Goal: Task Accomplishment & Management: Complete application form

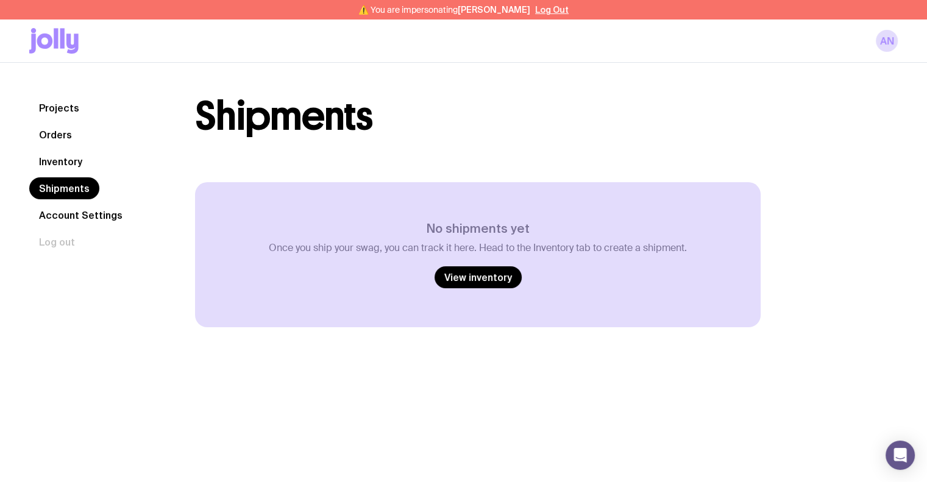
click at [68, 167] on link "Inventory" at bounding box center [60, 161] width 63 height 22
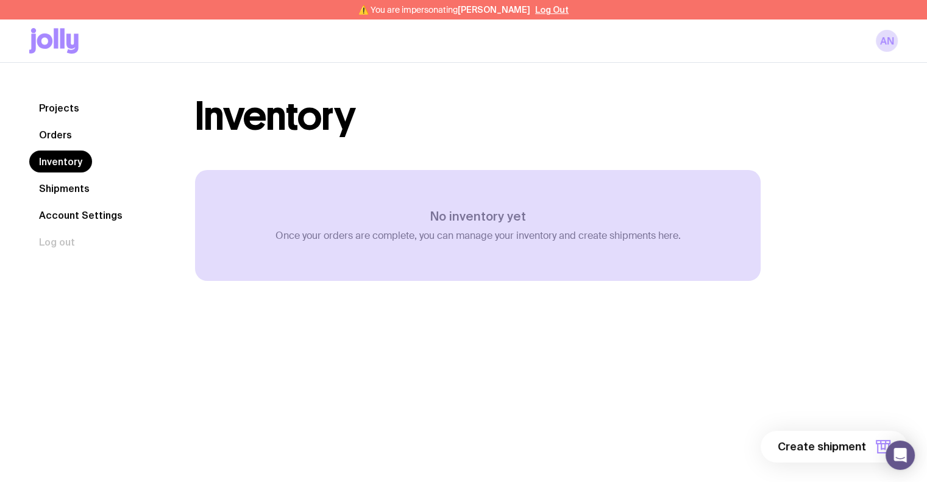
click at [57, 139] on link "Orders" at bounding box center [55, 135] width 52 height 22
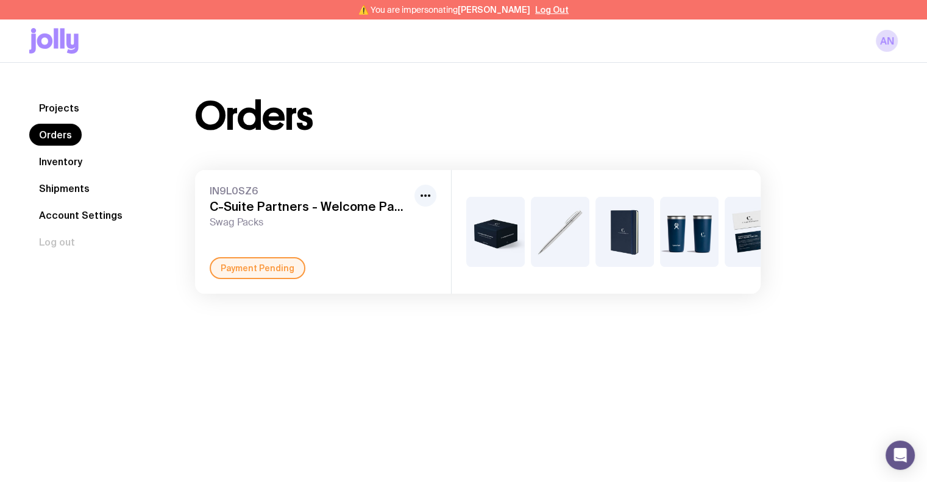
scroll to position [0, 37]
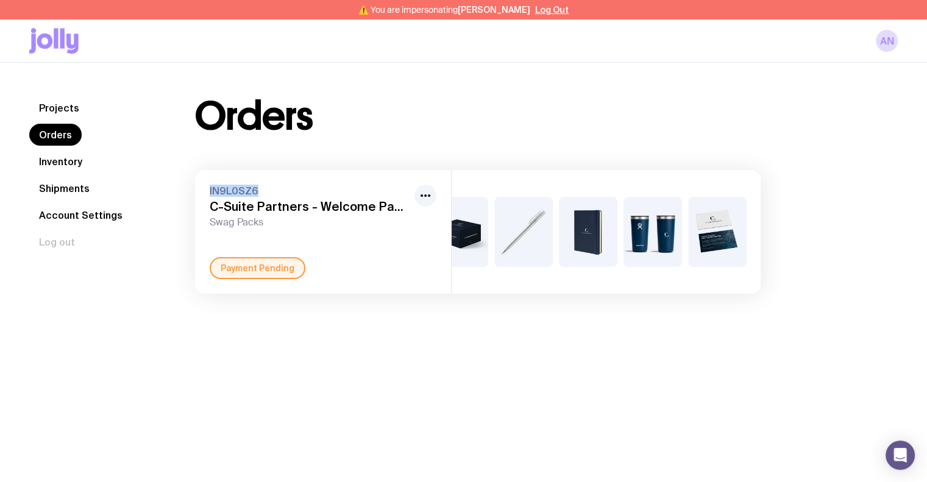
drag, startPoint x: 253, startPoint y: 186, endPoint x: 208, endPoint y: 185, distance: 45.7
click at [208, 185] on div "IN9L0SZ6 C-Suite Partners - Welcome Packs Swag Packs Payment Pending" at bounding box center [323, 232] width 256 height 124
copy span "IN9L0SZ6"
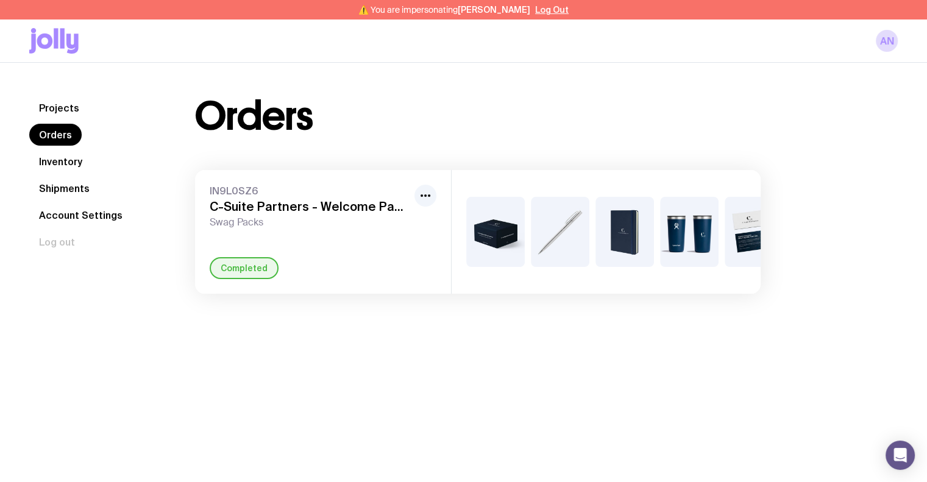
click at [63, 159] on link "Inventory" at bounding box center [60, 161] width 63 height 22
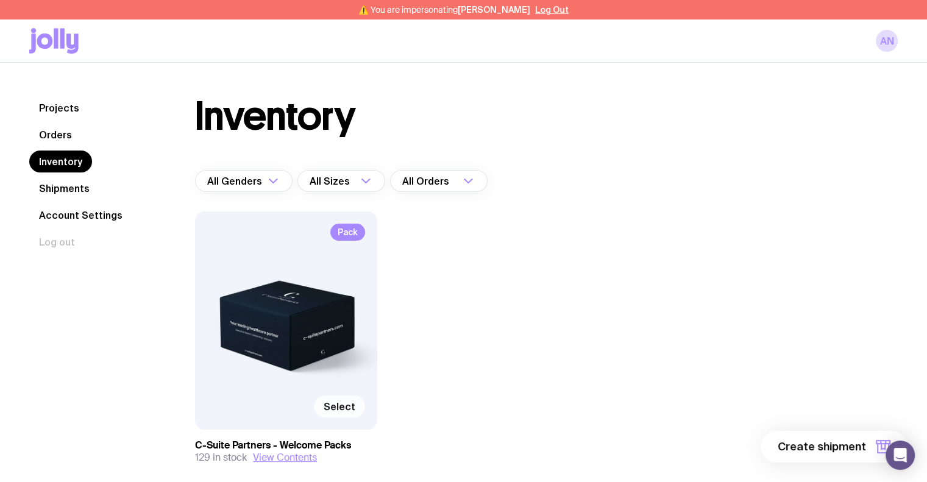
click at [335, 412] on label "Select" at bounding box center [339, 406] width 51 height 22
click at [0, 0] on input "Select" at bounding box center [0, 0] width 0 height 0
click at [835, 450] on button "1 item" at bounding box center [862, 447] width 89 height 32
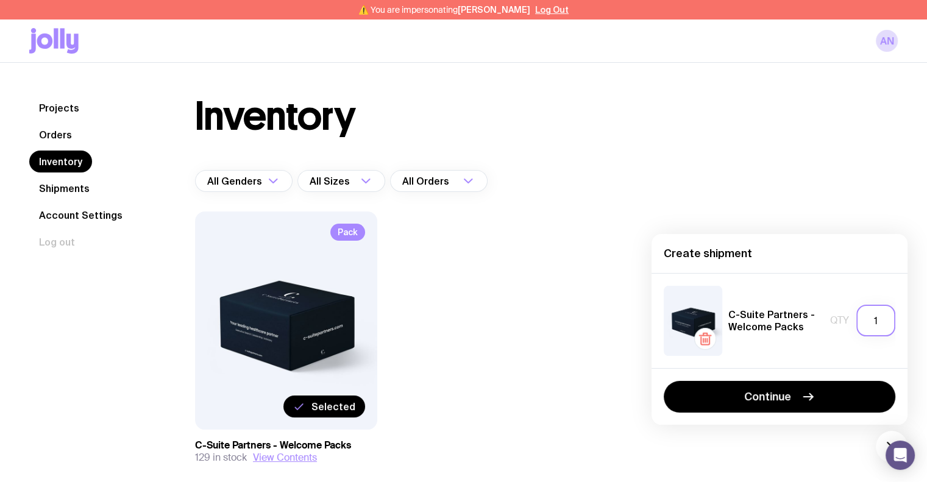
drag, startPoint x: 876, startPoint y: 322, endPoint x: 863, endPoint y: 322, distance: 12.8
click at [863, 322] on input "1" at bounding box center [875, 321] width 39 height 32
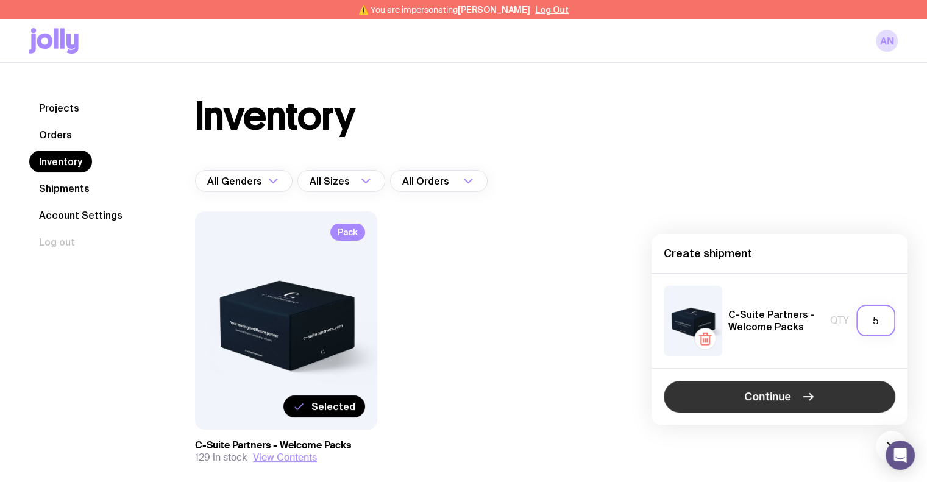
type input "5"
click at [816, 384] on button "Continue" at bounding box center [780, 397] width 232 height 32
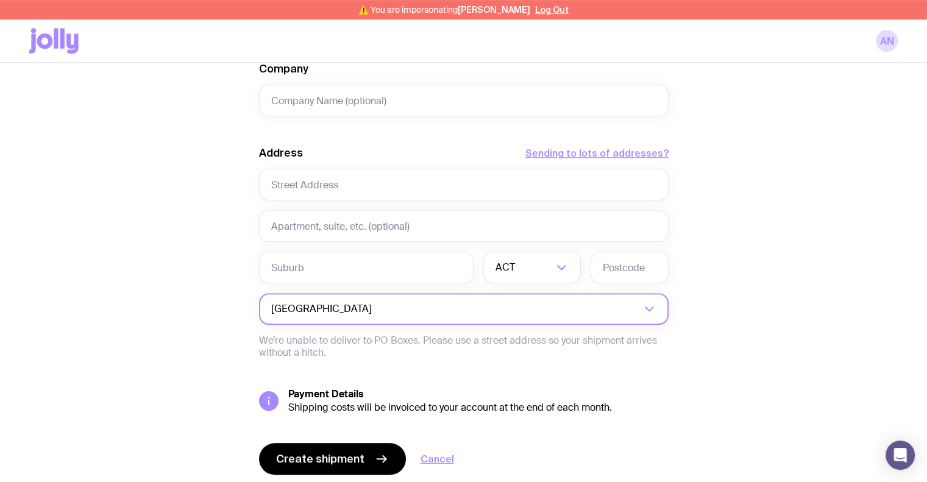
scroll to position [495, 0]
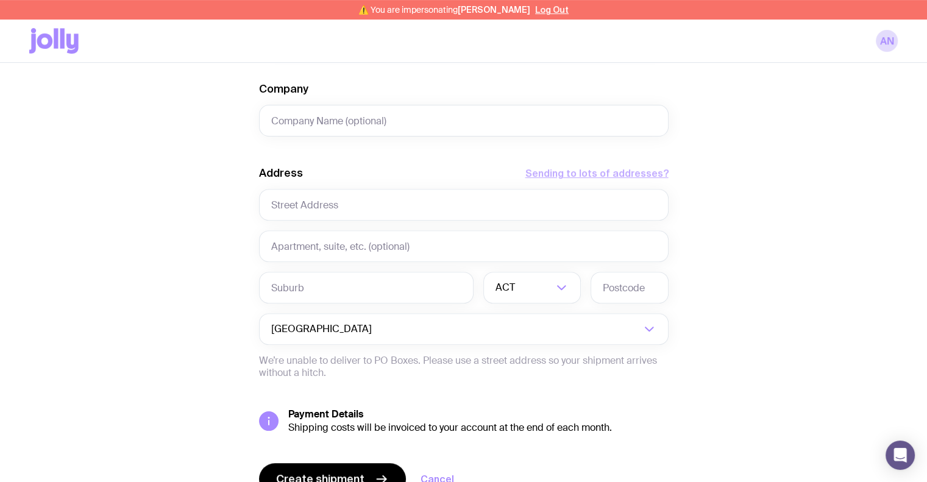
click at [582, 177] on button "Sending to lots of addresses?" at bounding box center [596, 173] width 143 height 15
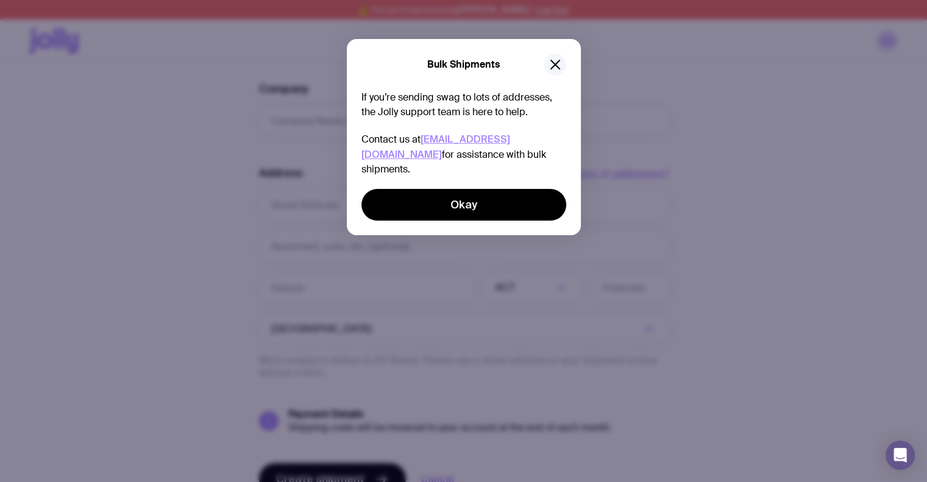
click at [555, 55] on button "button" at bounding box center [555, 65] width 22 height 22
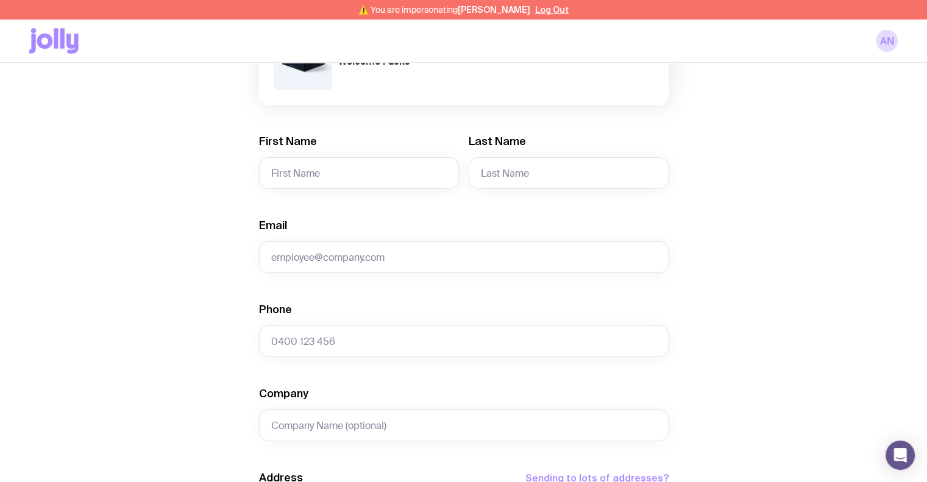
scroll to position [0, 0]
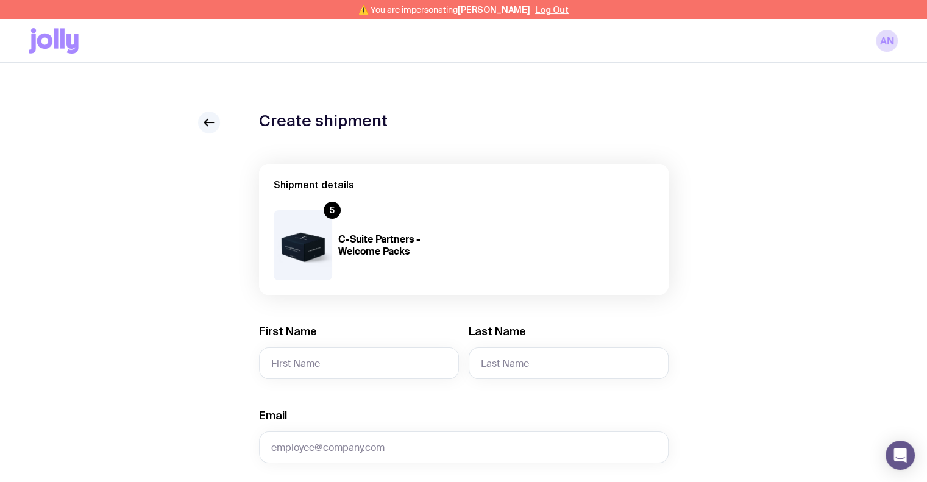
click at [199, 116] on div at bounding box center [209, 122] width 22 height 22
click at [209, 124] on icon at bounding box center [209, 122] width 15 height 15
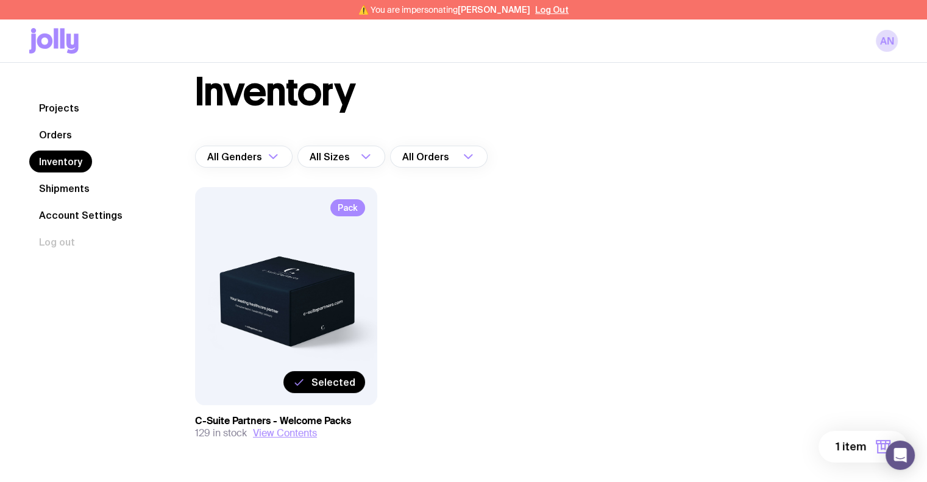
scroll to position [61, 0]
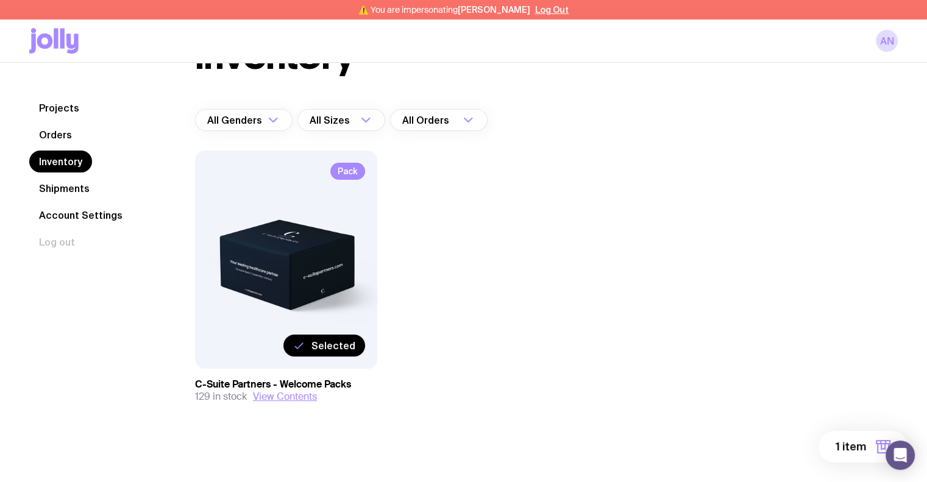
click at [323, 345] on span "Selected" at bounding box center [333, 345] width 44 height 12
click at [0, 0] on input "Selected" at bounding box center [0, 0] width 0 height 0
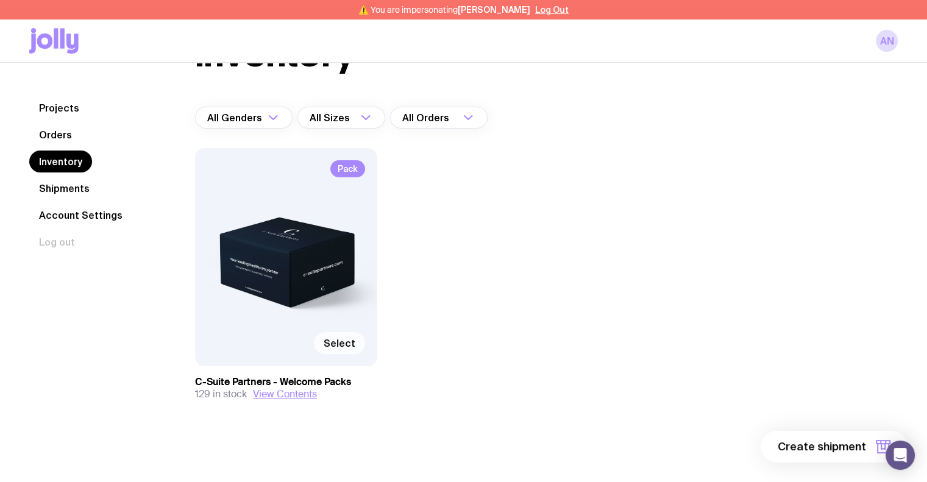
scroll to position [64, 0]
click at [848, 433] on button "Create shipment" at bounding box center [833, 447] width 147 height 32
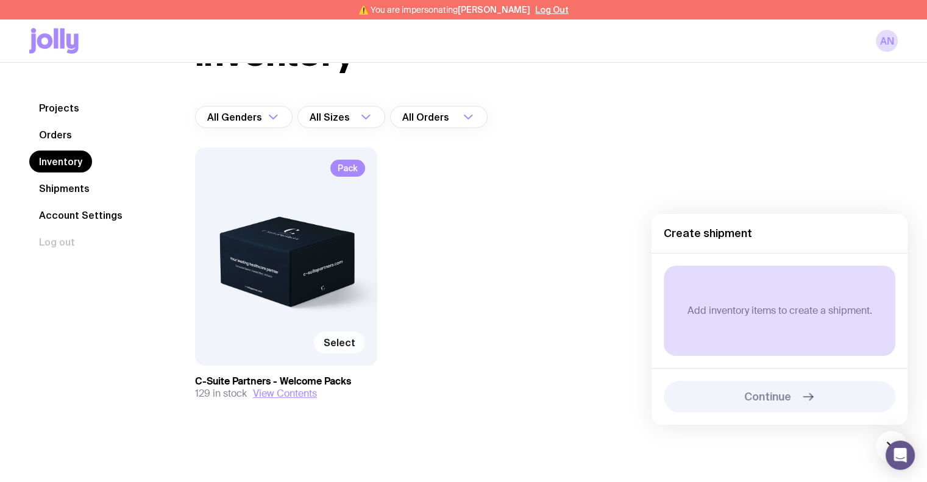
click at [349, 338] on span "Select" at bounding box center [340, 342] width 32 height 12
click at [0, 0] on input "Select" at bounding box center [0, 0] width 0 height 0
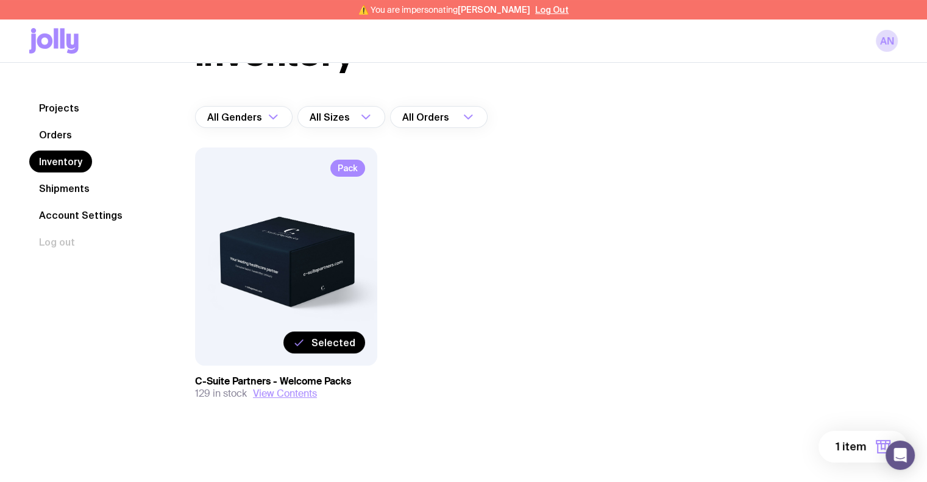
click at [842, 450] on span "1 item" at bounding box center [850, 446] width 30 height 15
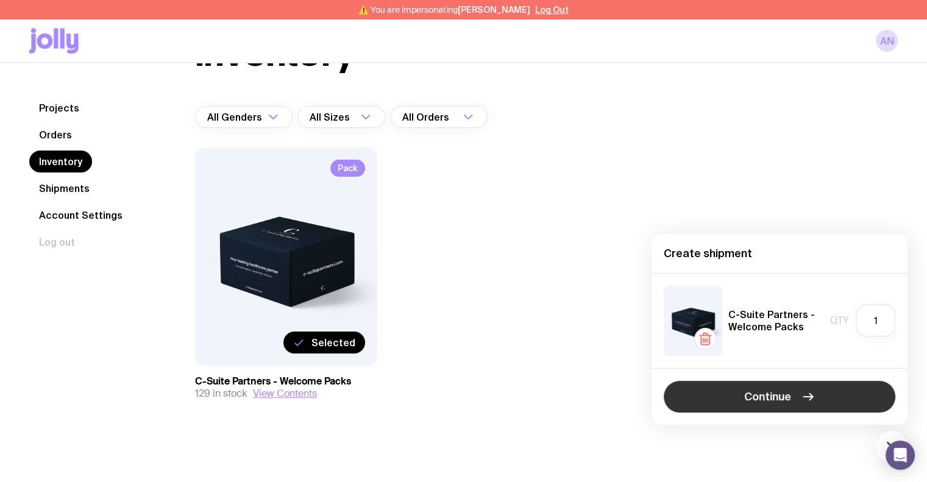
click at [805, 394] on icon "button" at bounding box center [808, 396] width 15 height 15
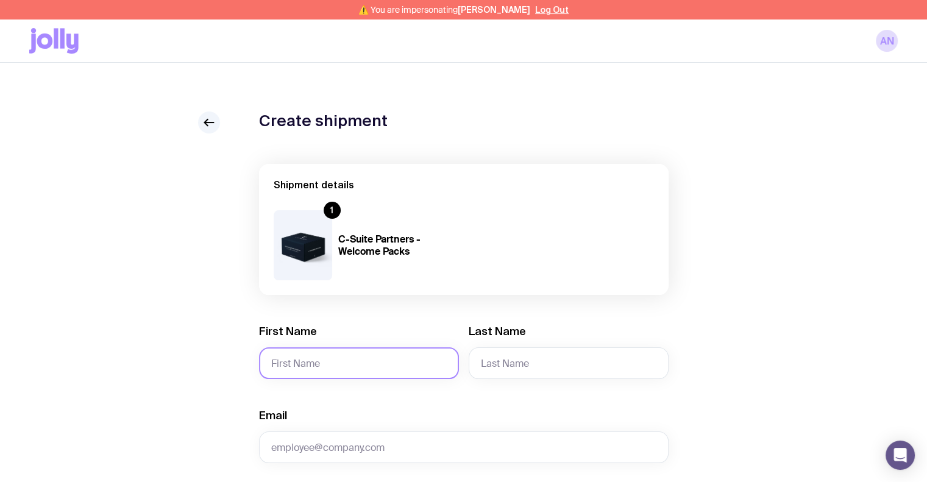
click at [315, 363] on input "First Name" at bounding box center [359, 363] width 200 height 32
type input "Nic"
type input "[PERSON_NAME]"
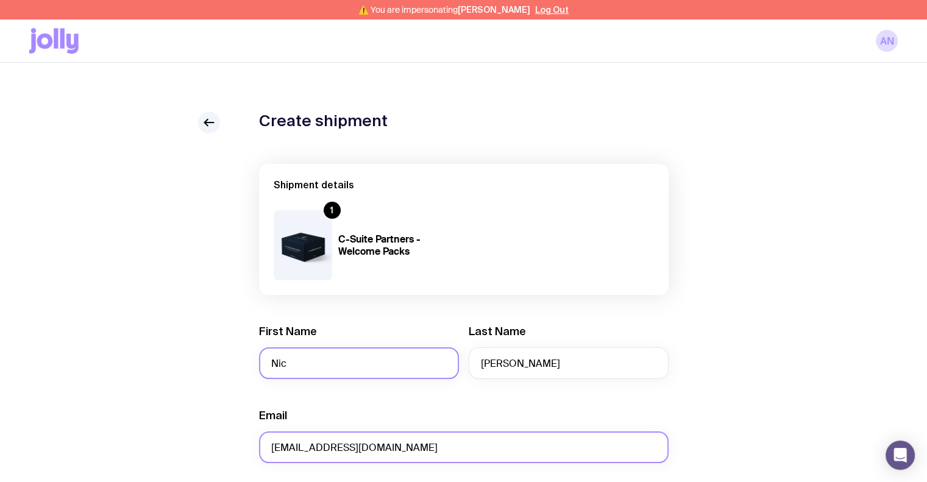
type input "[EMAIL_ADDRESS][DOMAIN_NAME]"
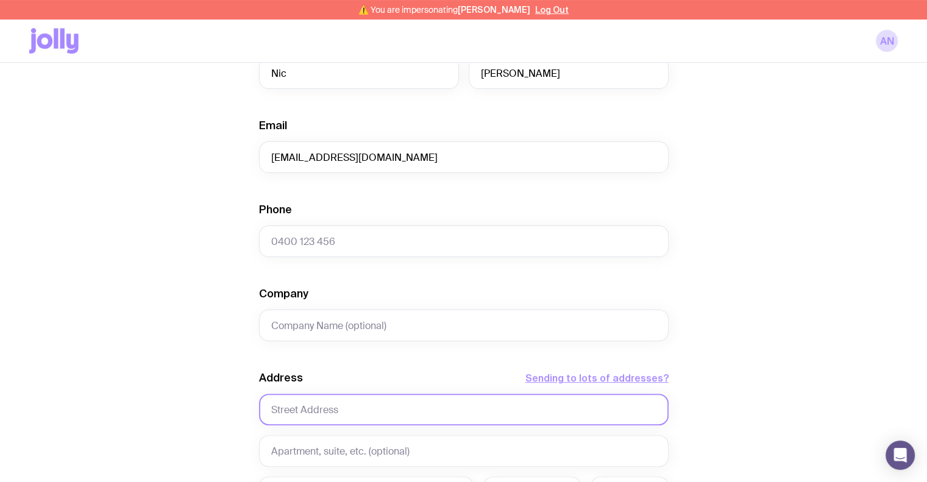
click at [320, 399] on input "text" at bounding box center [463, 410] width 409 height 32
type input "[STREET_ADDRESS][PERSON_NAME]"
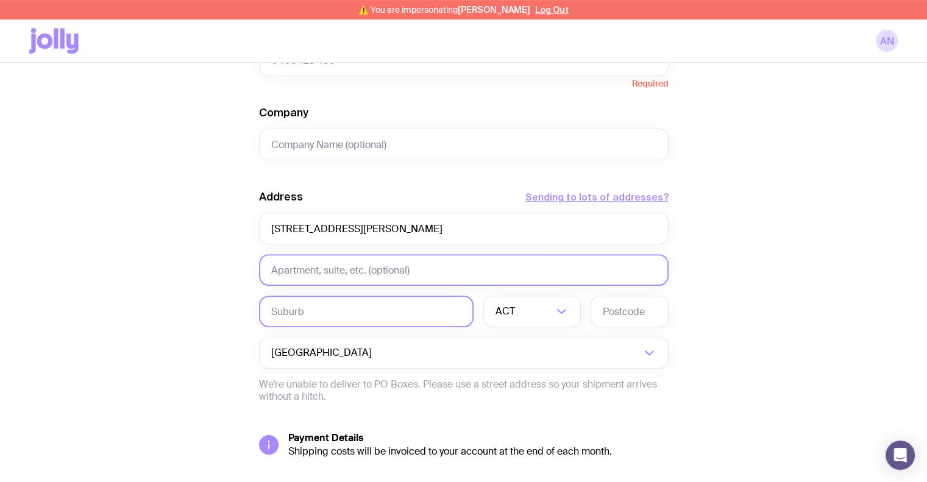
scroll to position [473, 0]
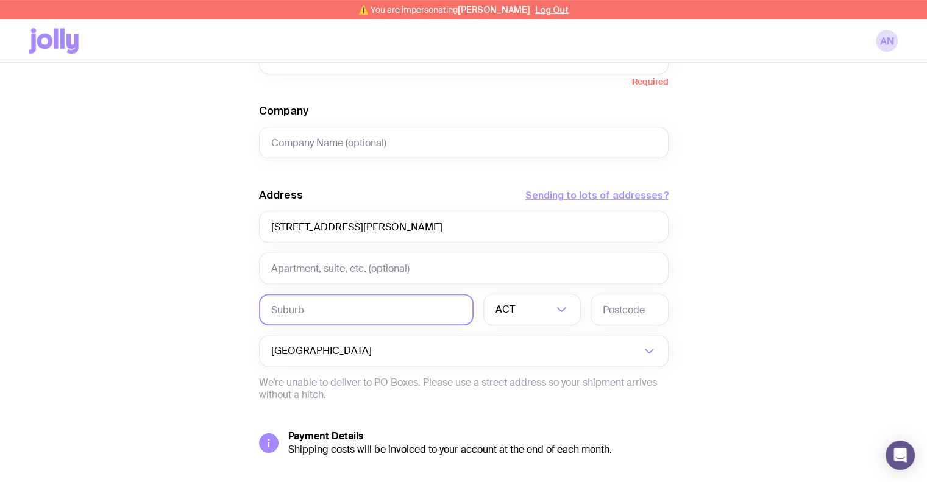
click at [287, 314] on input "text" at bounding box center [366, 310] width 214 height 32
type input "[PERSON_NAME]"
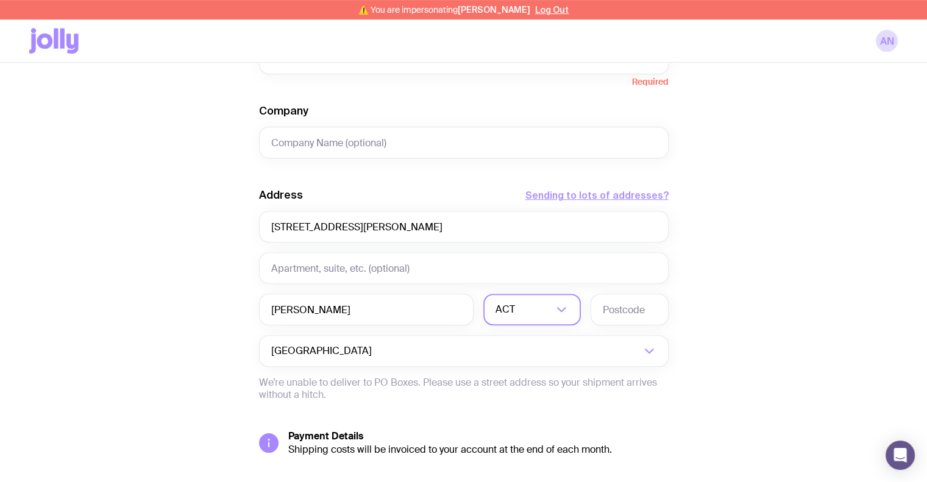
click at [527, 317] on input "Search for option" at bounding box center [534, 310] width 35 height 32
click at [522, 394] on li "VIC" at bounding box center [532, 393] width 96 height 26
click at [617, 316] on input "text" at bounding box center [629, 310] width 78 height 32
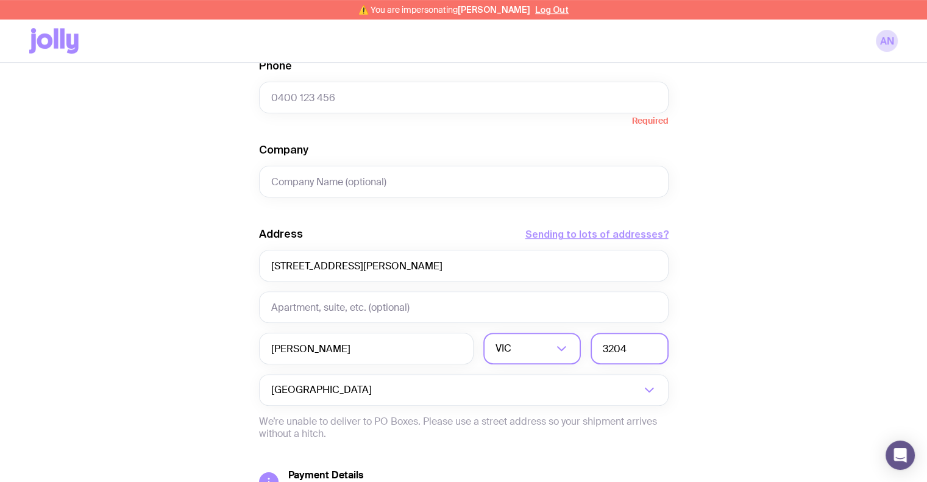
scroll to position [373, 0]
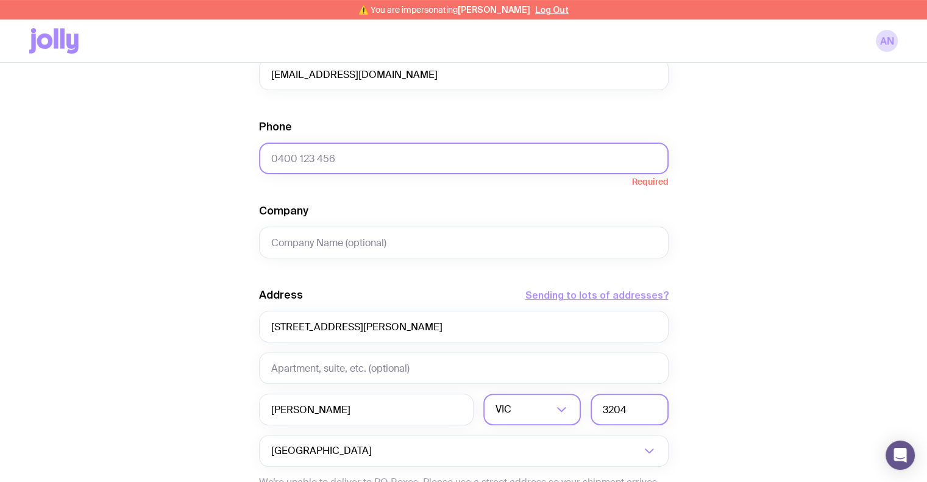
type input "3204"
click at [412, 160] on input "Phone" at bounding box center [463, 159] width 409 height 32
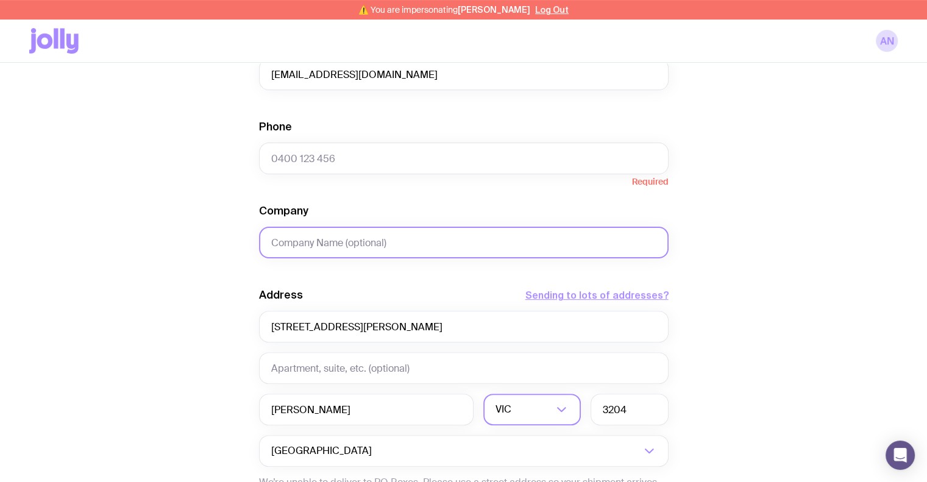
click at [303, 236] on input "Company" at bounding box center [463, 243] width 409 height 32
paste input "0410 761 693"
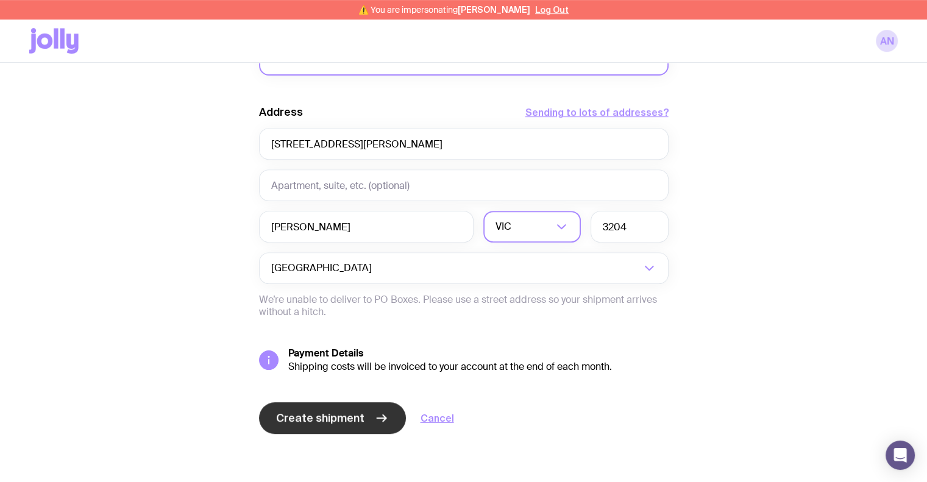
type input "0410 761 693"
click at [328, 417] on span "Create shipment" at bounding box center [320, 418] width 88 height 15
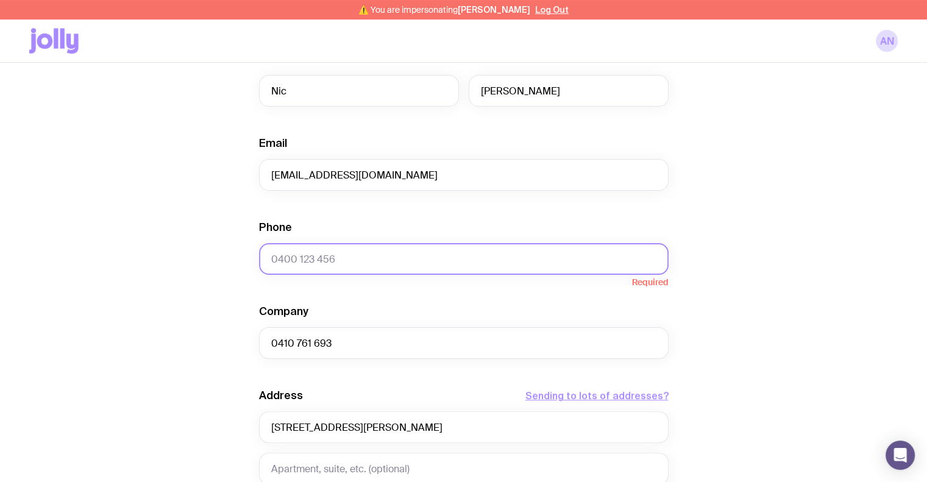
scroll to position [272, 0]
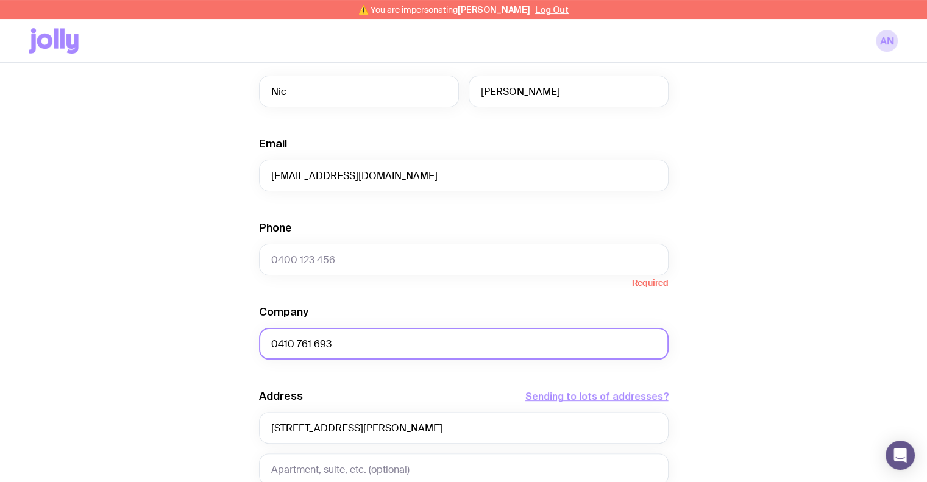
drag, startPoint x: 347, startPoint y: 345, endPoint x: 229, endPoint y: 338, distance: 118.4
click at [229, 338] on div "Create shipment Shipment details 1 C-Suite Partners - Welcome Packs First Name …" at bounding box center [463, 303] width 868 height 927
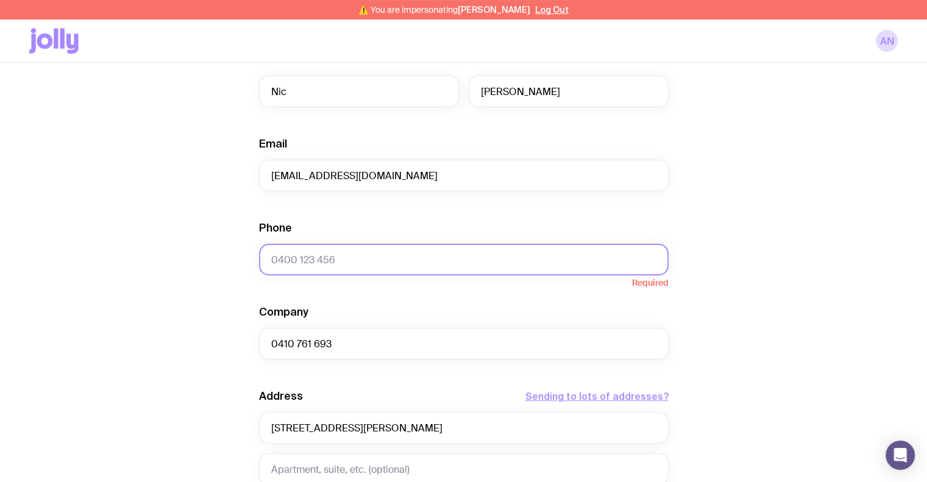
click at [341, 260] on input "Phone" at bounding box center [463, 260] width 409 height 32
paste input "0410 761 693"
type input "0410 761 693"
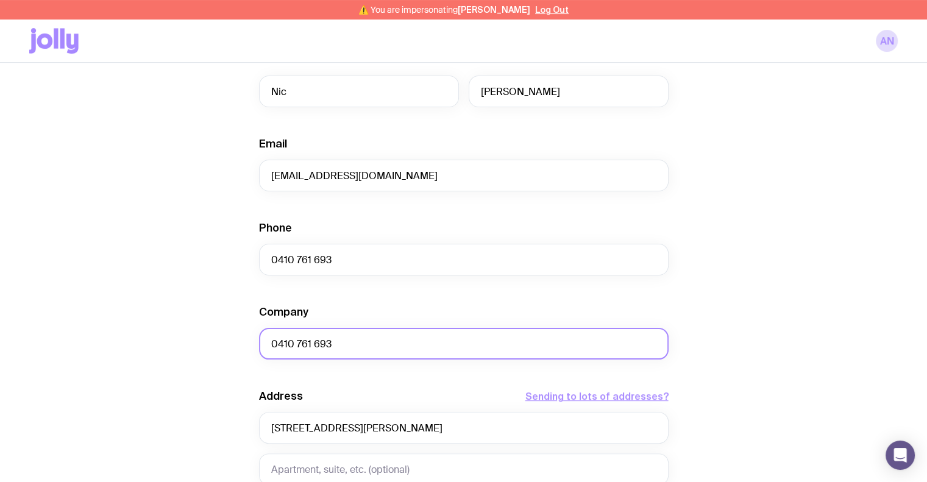
drag, startPoint x: 344, startPoint y: 349, endPoint x: 145, endPoint y: 338, distance: 198.9
click at [150, 338] on div "Create shipment Shipment details 1 C-Suite Partners - Welcome Packs First Name …" at bounding box center [463, 303] width 868 height 927
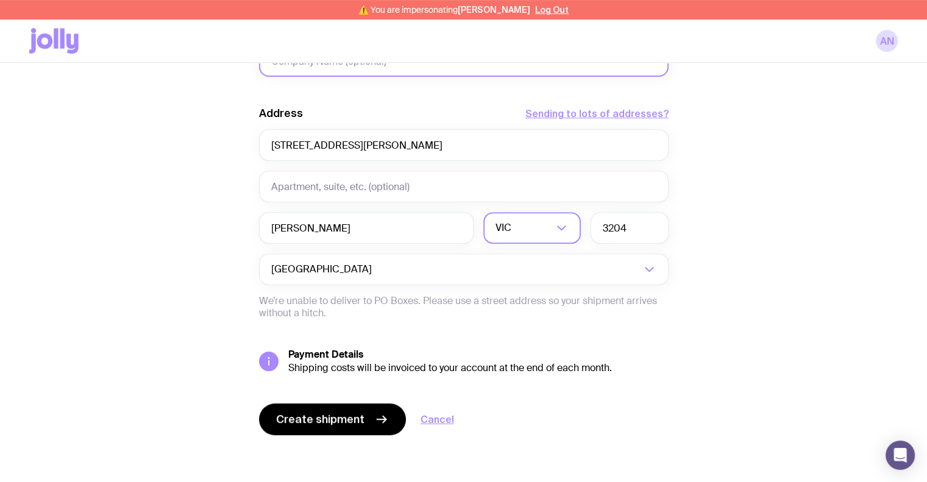
scroll to position [556, 0]
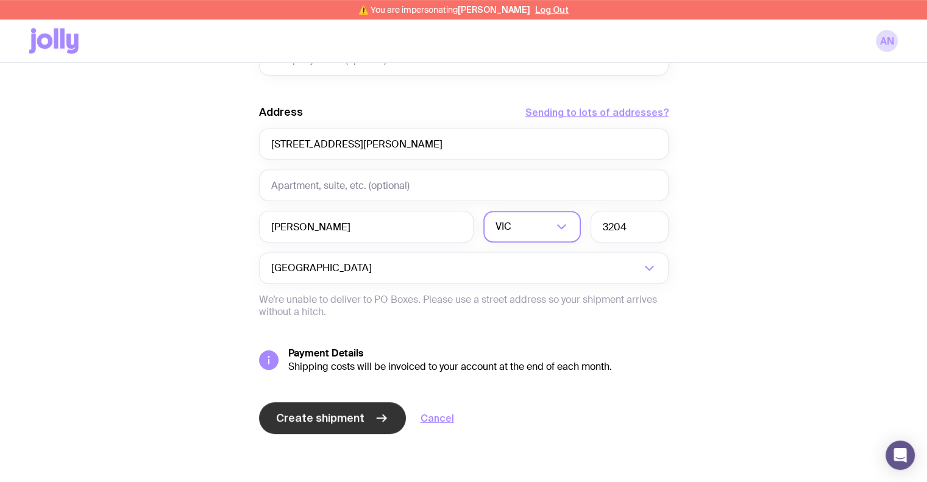
click at [305, 413] on span "Create shipment" at bounding box center [320, 418] width 88 height 15
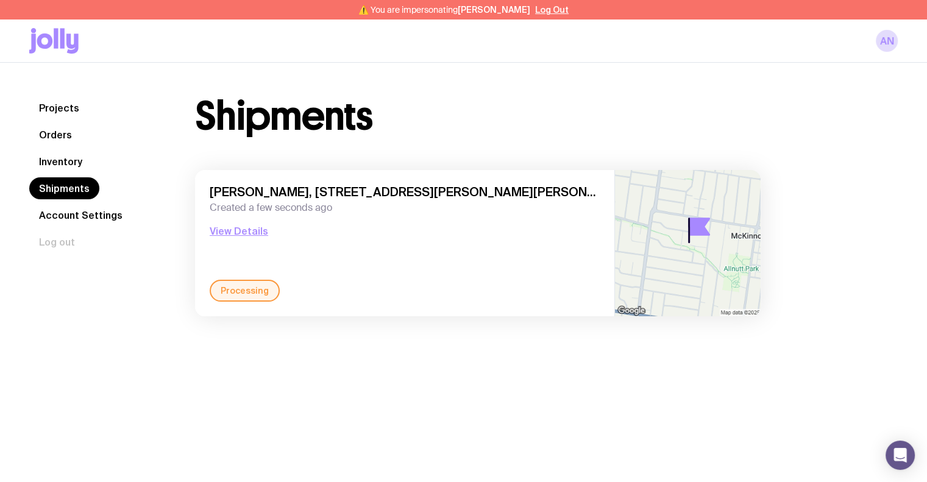
click at [65, 163] on link "Inventory" at bounding box center [60, 161] width 63 height 22
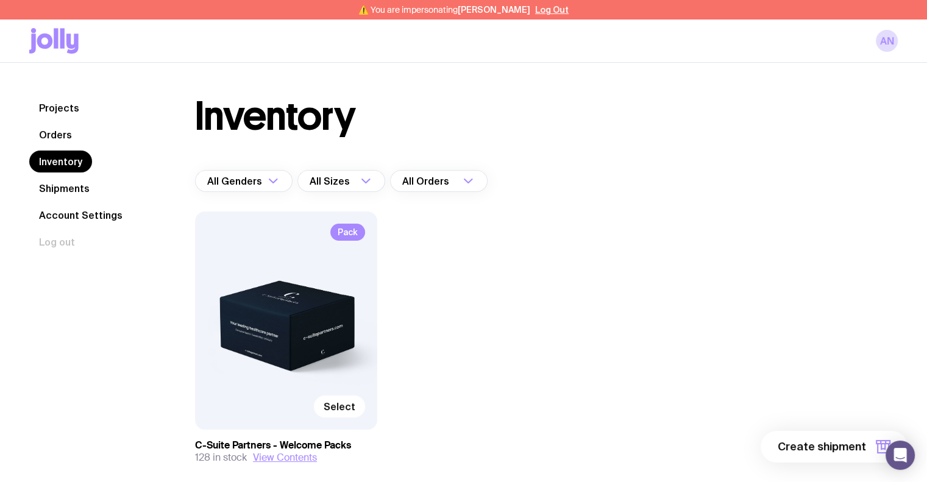
click at [339, 419] on div "Pack Select" at bounding box center [286, 320] width 182 height 218
click at [339, 409] on span "Select" at bounding box center [340, 406] width 32 height 12
click at [0, 0] on input "Select" at bounding box center [0, 0] width 0 height 0
click at [862, 447] on span "1 item" at bounding box center [850, 446] width 30 height 15
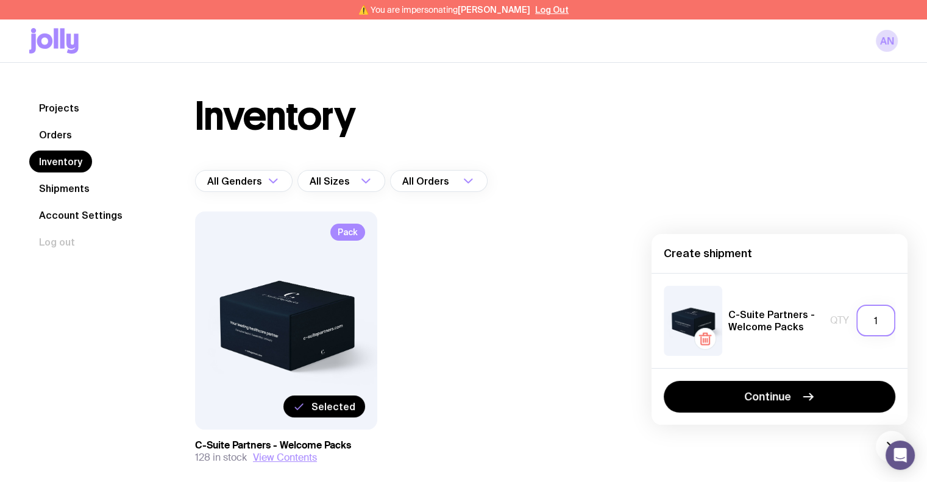
drag, startPoint x: 879, startPoint y: 323, endPoint x: 869, endPoint y: 323, distance: 9.7
click at [869, 323] on input "1" at bounding box center [875, 321] width 39 height 32
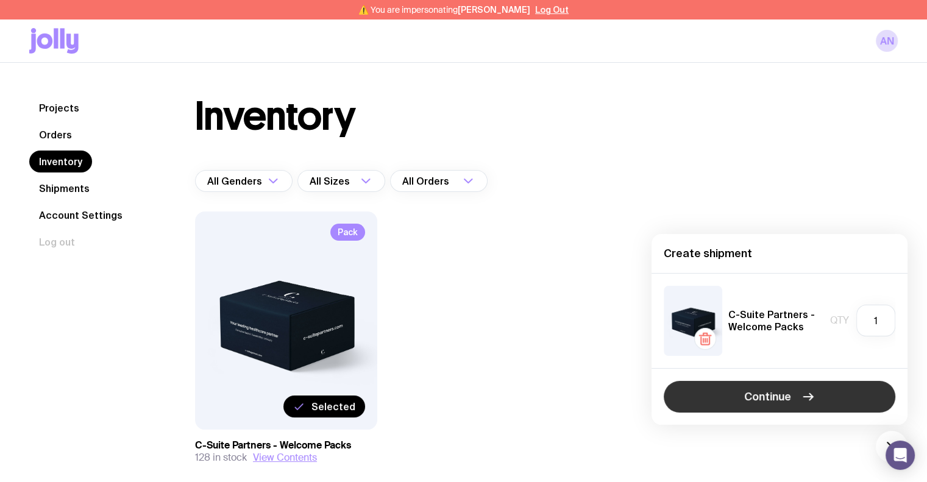
click at [821, 383] on button "Continue" at bounding box center [780, 397] width 232 height 32
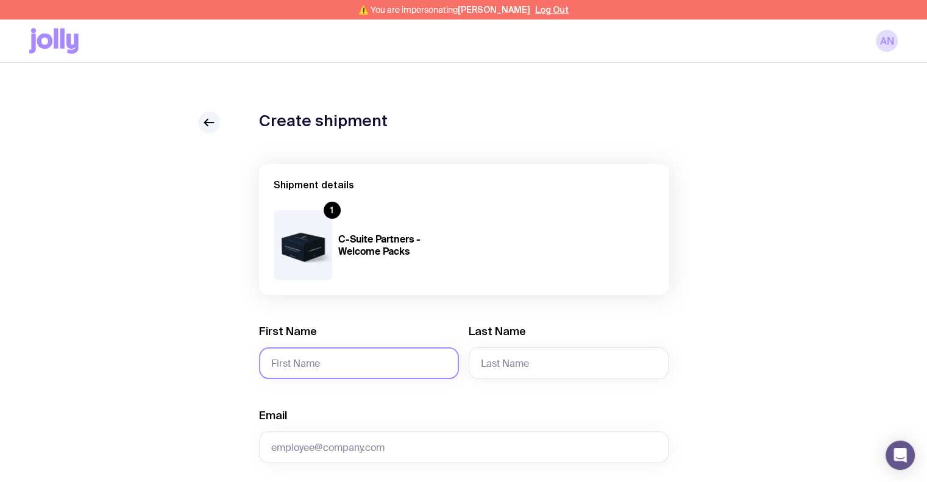
click at [361, 369] on input "First Name" at bounding box center [359, 363] width 200 height 32
type input "[PERSON_NAME]"
type input "Tamblyn"
type input "[EMAIL_ADDRESS][DOMAIN_NAME]"
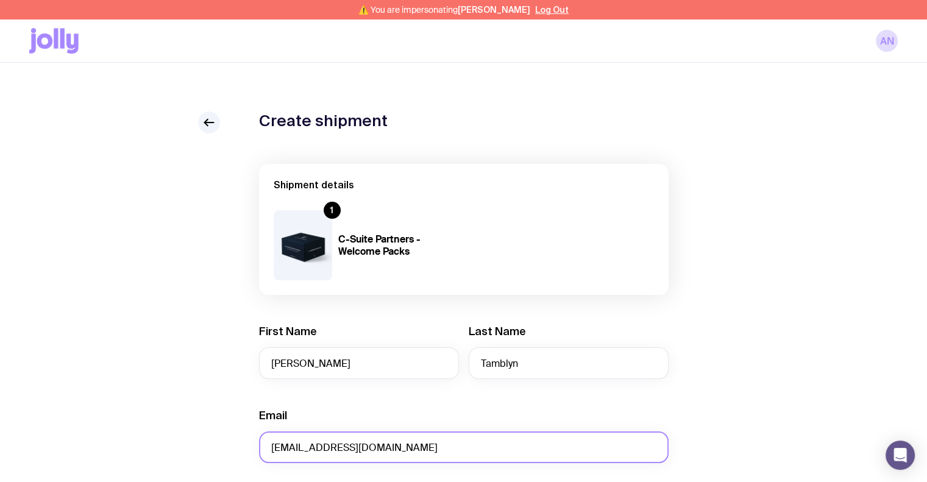
type input "0425456374"
type input "[STREET_ADDRESS]"
type input "Austral"
type input "2179"
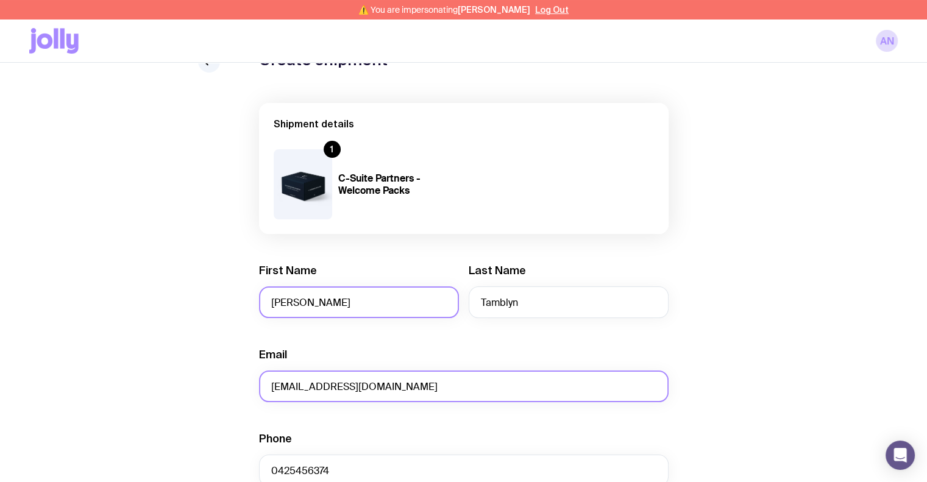
scroll to position [244, 0]
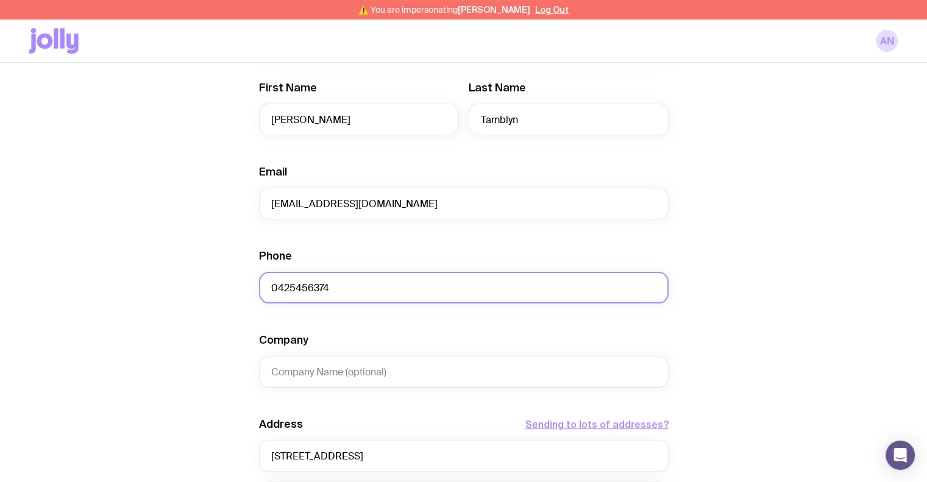
drag, startPoint x: 314, startPoint y: 291, endPoint x: 230, endPoint y: 289, distance: 84.1
click at [230, 289] on div "Create shipment Shipment details 1 C-Suite Partners - Welcome Packs First Name …" at bounding box center [463, 331] width 868 height 927
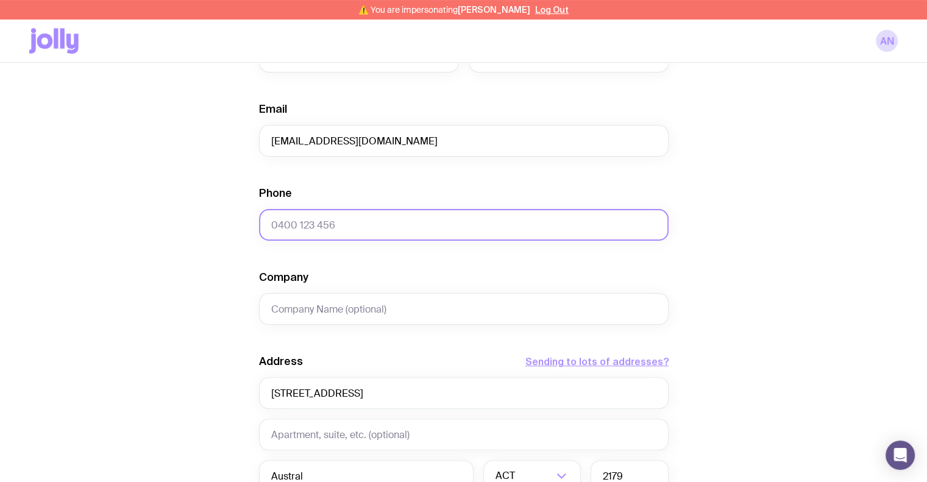
scroll to position [487, 0]
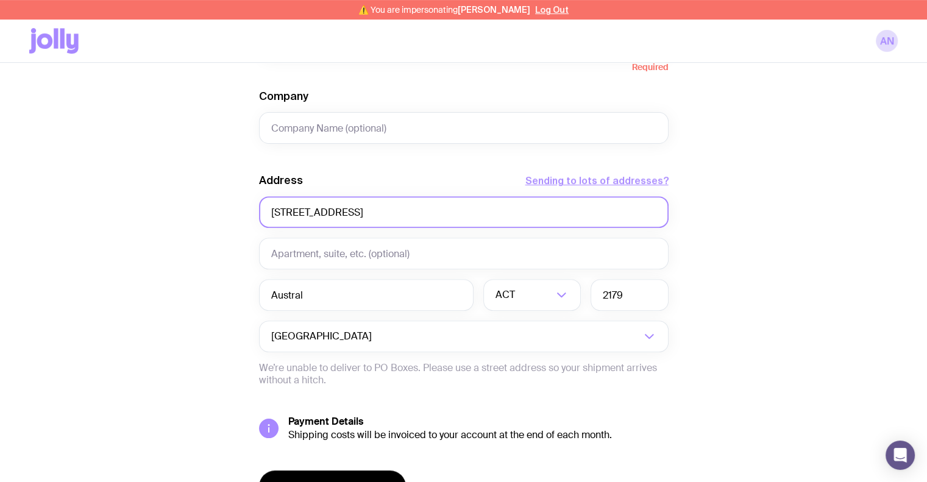
drag, startPoint x: 349, startPoint y: 209, endPoint x: 247, endPoint y: 209, distance: 101.7
click at [247, 209] on div "Create shipment Shipment details 1 C-Suite Partners - Welcome Packs First Name …" at bounding box center [463, 87] width 868 height 927
paste input "3 Paywit Cour"
type input "3 Paywit Court"
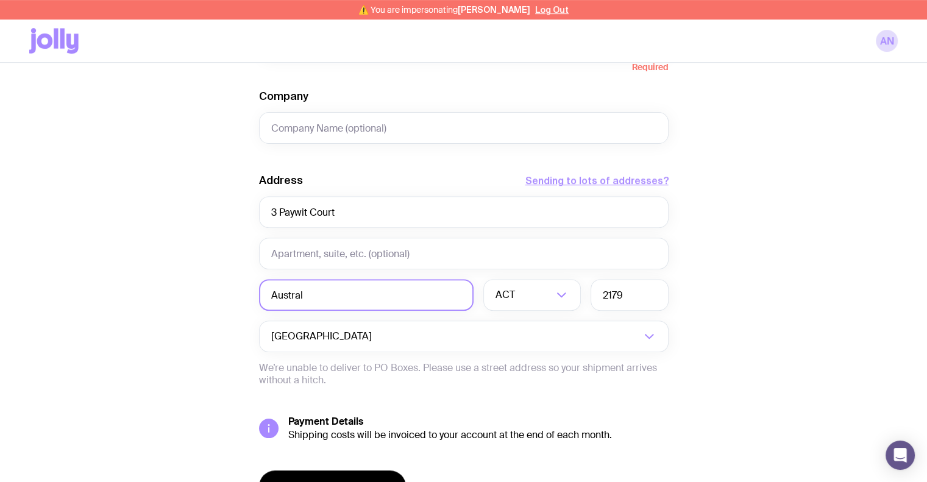
click at [346, 294] on input "Austral" at bounding box center [366, 295] width 214 height 32
paste input "Point Lonsdale"
drag, startPoint x: 388, startPoint y: 296, endPoint x: 160, endPoint y: 300, distance: 227.3
click at [160, 300] on div "Create shipment Shipment details 1 C-Suite Partners - Welcome Packs First Name …" at bounding box center [463, 87] width 868 height 927
paste input "text"
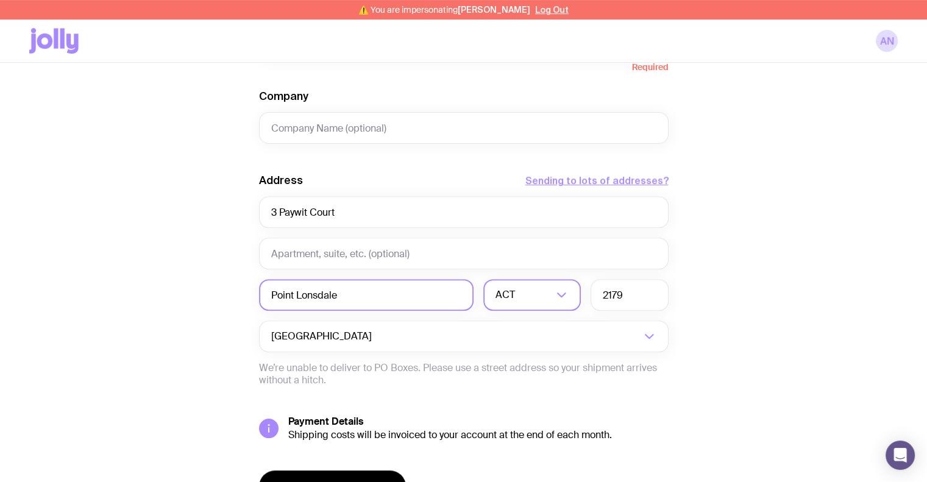
type input "Point Lonsdale"
drag, startPoint x: 504, startPoint y: 296, endPoint x: 506, endPoint y: 303, distance: 6.9
click at [504, 296] on div "ACT" at bounding box center [518, 295] width 71 height 32
click at [518, 380] on li "VIC" at bounding box center [532, 378] width 96 height 26
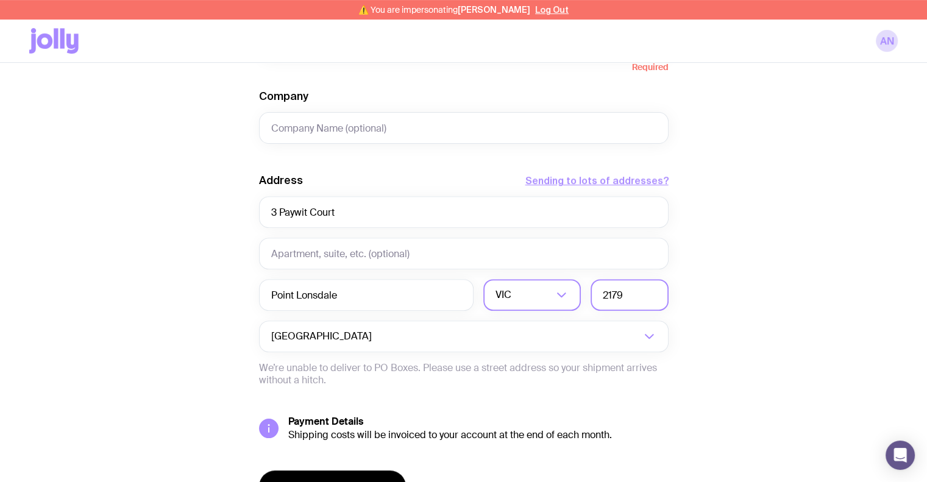
drag, startPoint x: 638, startPoint y: 299, endPoint x: 546, endPoint y: 299, distance: 92.0
click at [548, 299] on div "Point Lonsdale [GEOGRAPHIC_DATA] Loading... 2179" at bounding box center [463, 295] width 409 height 32
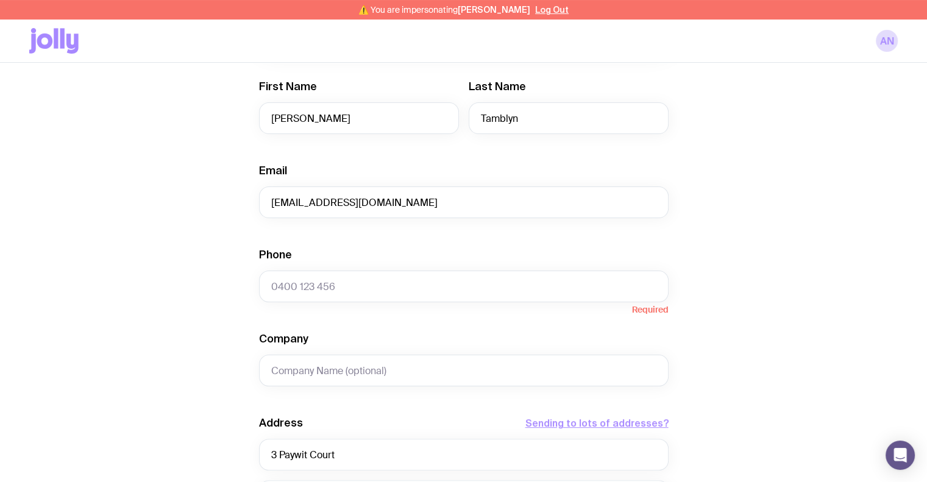
scroll to position [244, 0]
type input "3225"
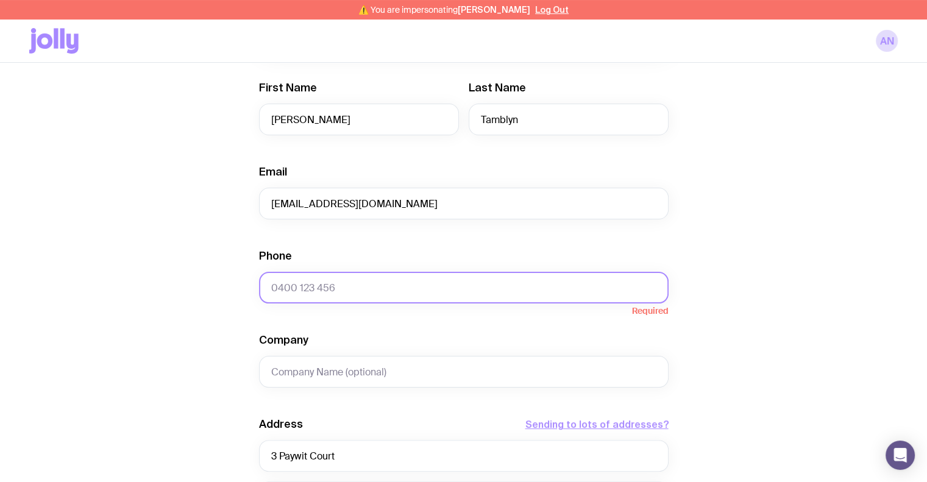
click at [394, 288] on input "Phone" at bounding box center [463, 288] width 409 height 32
paste input "0414 067 256"
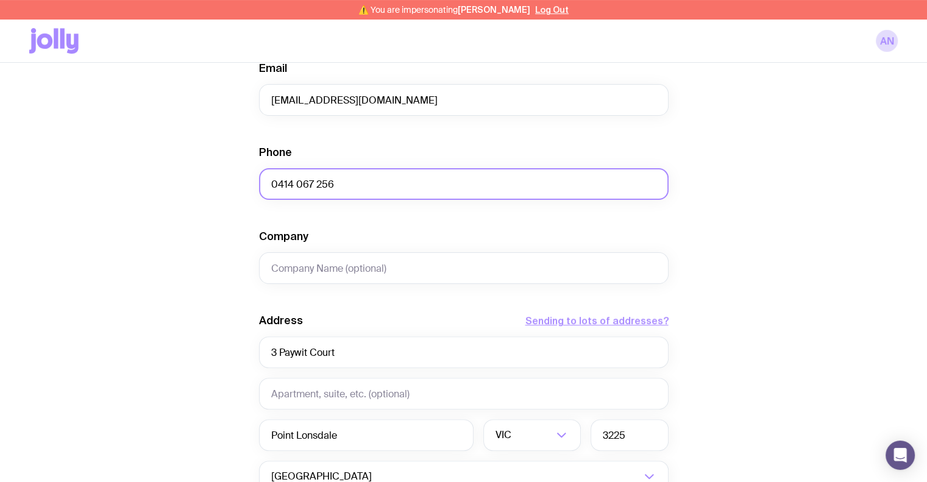
scroll to position [556, 0]
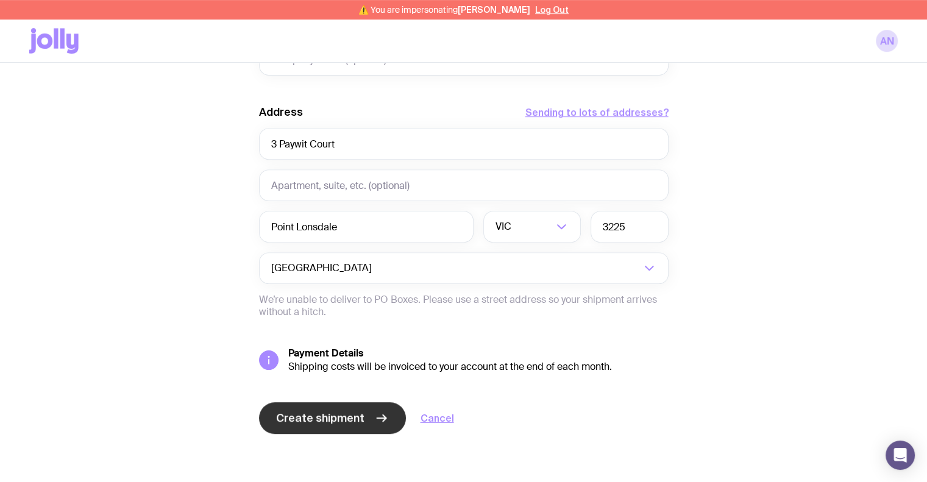
type input "0414 067 256"
click at [291, 411] on span "Create shipment" at bounding box center [320, 418] width 88 height 15
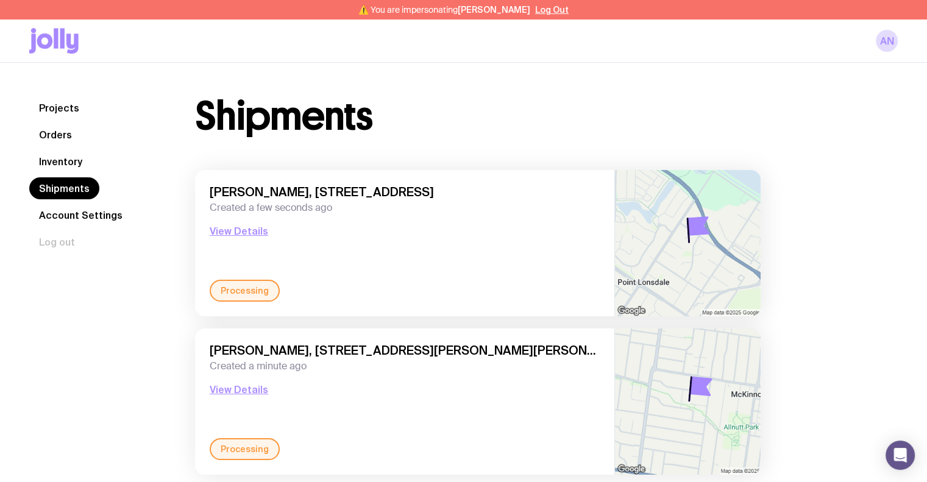
click at [68, 159] on link "Inventory" at bounding box center [60, 161] width 63 height 22
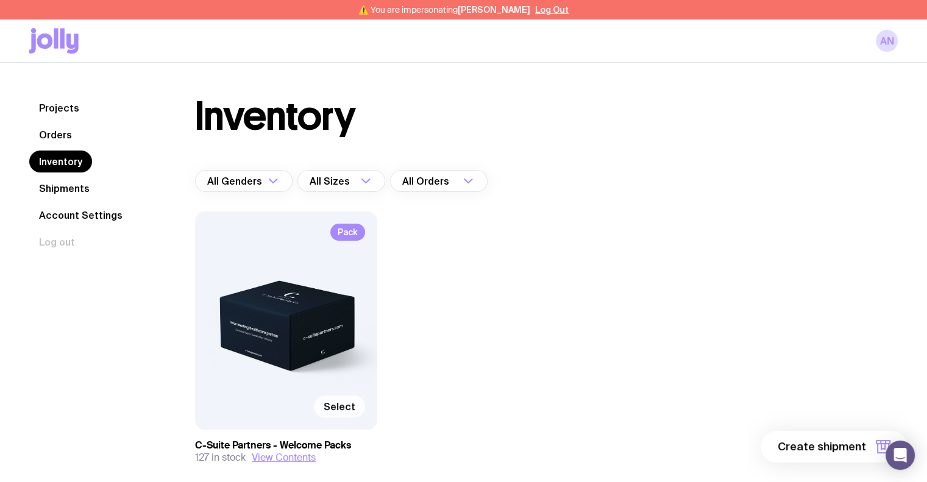
click at [347, 401] on span "Select" at bounding box center [340, 406] width 32 height 12
click at [0, 0] on input "Select" at bounding box center [0, 0] width 0 height 0
click at [860, 441] on span "1 item" at bounding box center [850, 446] width 30 height 15
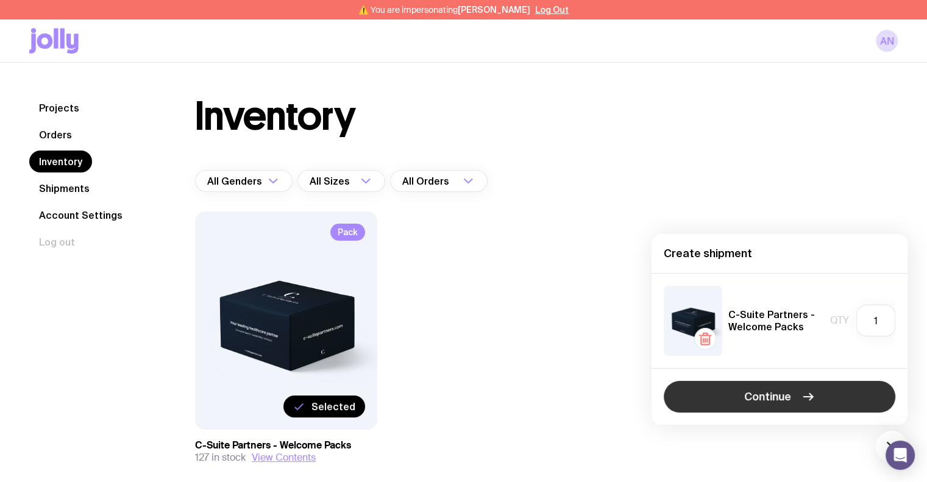
click at [794, 391] on button "Continue" at bounding box center [780, 397] width 232 height 32
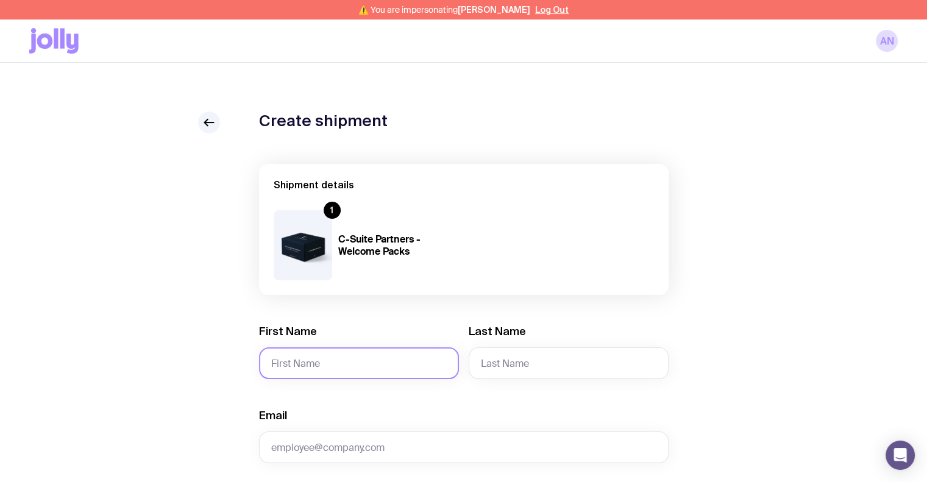
click at [341, 374] on input "First Name" at bounding box center [359, 363] width 200 height 32
type input "[PERSON_NAME]"
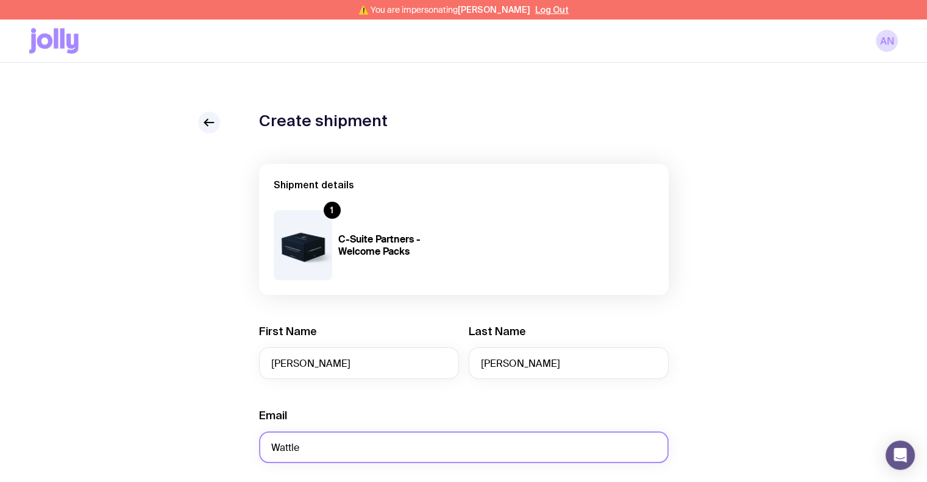
click at [333, 455] on input "Wattle" at bounding box center [463, 447] width 409 height 32
type input "e"
type input "[EMAIL_ADDRESS][DOMAIN_NAME]"
click at [631, 294] on div "Shipment details 1 C-Suite Partners - Welcome Packs" at bounding box center [463, 229] width 409 height 131
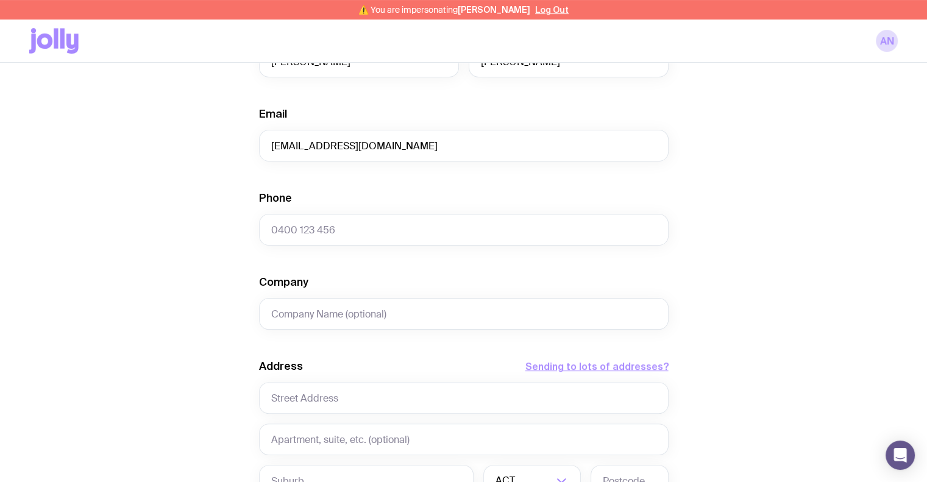
scroll to position [305, 0]
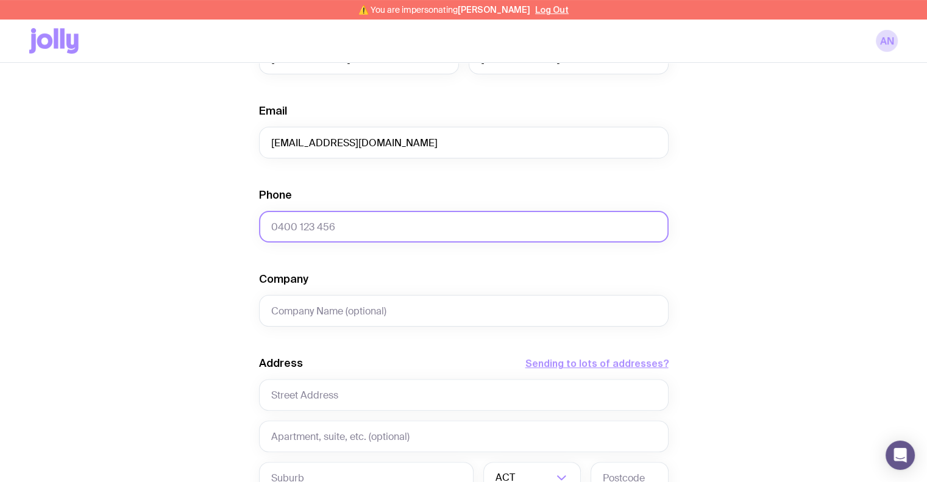
click at [305, 231] on input "Phone" at bounding box center [463, 227] width 409 height 32
paste input "0406 131 378"
type input "0406 131 378"
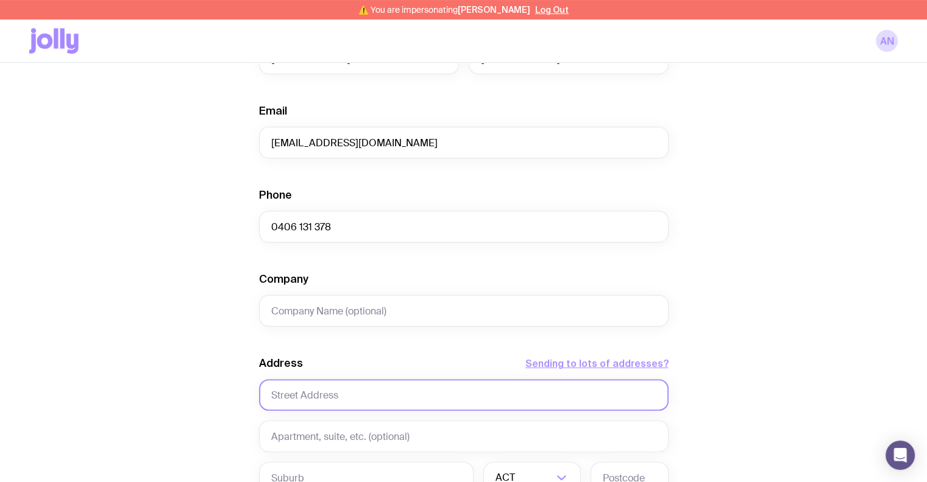
click at [342, 395] on input "text" at bounding box center [463, 395] width 409 height 32
paste input "4 Linifolia Mews"
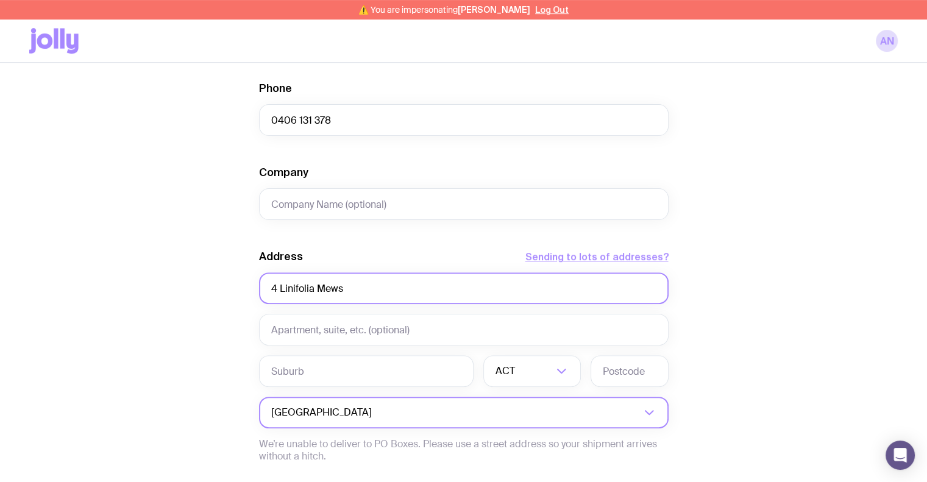
scroll to position [426, 0]
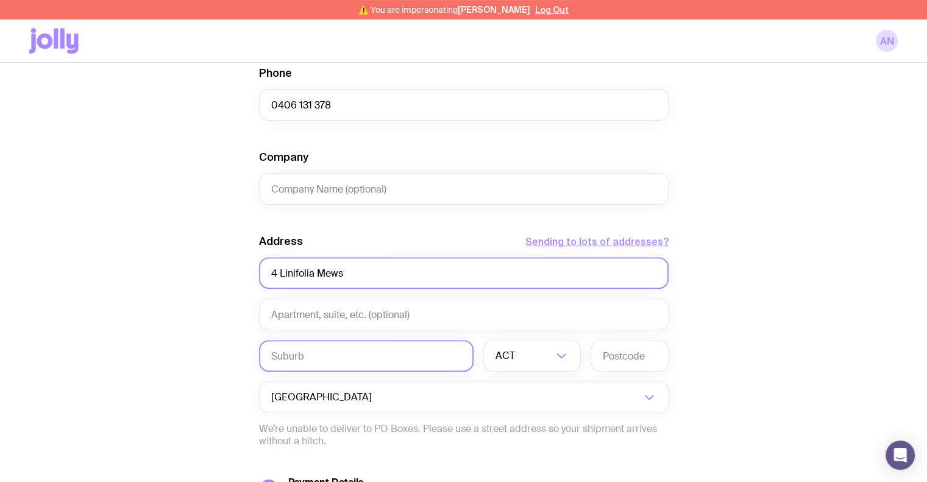
type input "4 Linifolia Mews"
click at [306, 360] on input "text" at bounding box center [366, 356] width 214 height 32
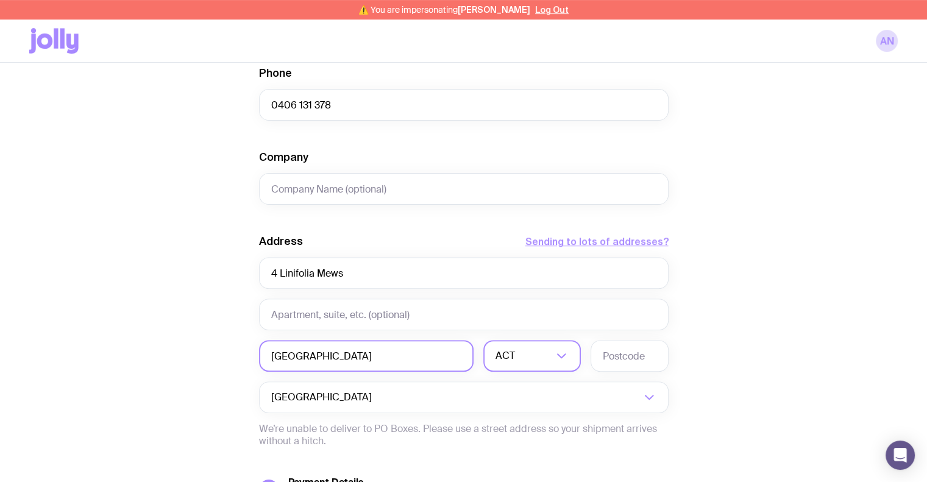
type input "[GEOGRAPHIC_DATA]"
click at [514, 363] on div "ACT" at bounding box center [518, 356] width 71 height 32
click at [523, 413] on li "[GEOGRAPHIC_DATA]" at bounding box center [532, 419] width 96 height 26
click at [614, 353] on input "text" at bounding box center [629, 356] width 78 height 32
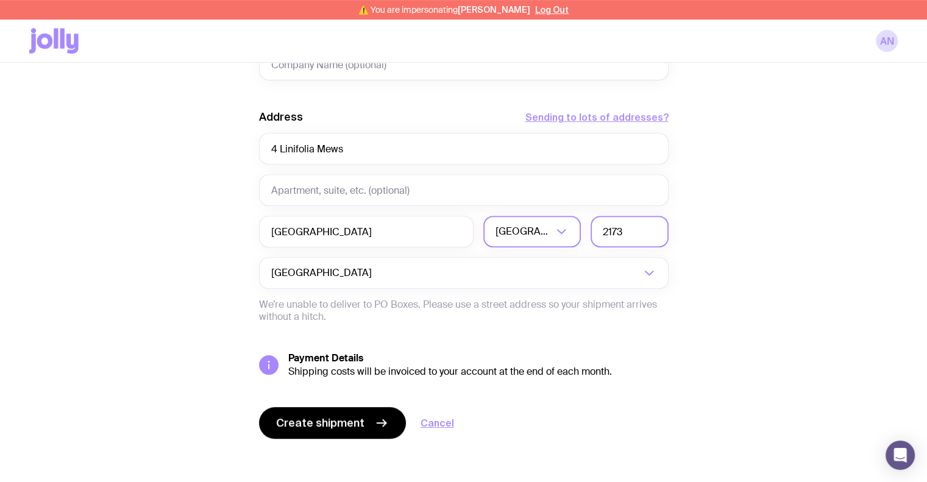
scroll to position [556, 0]
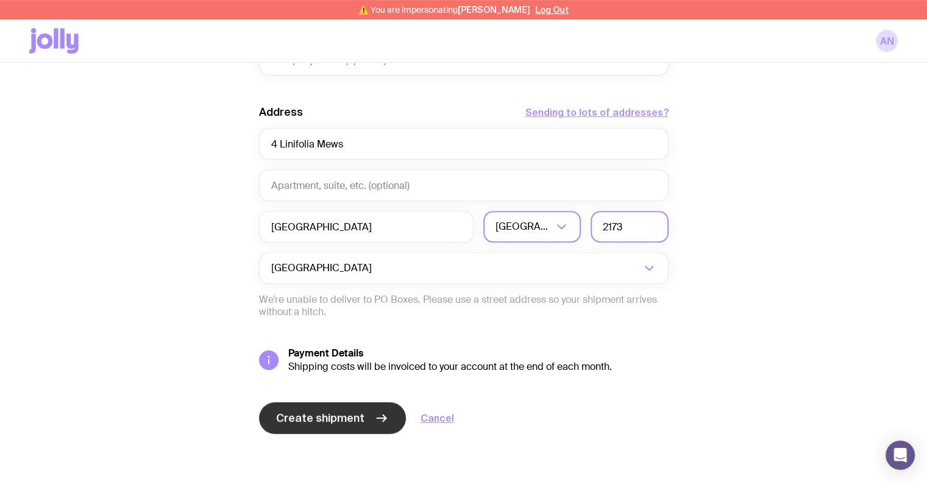
type input "2173"
click at [338, 408] on button "Create shipment" at bounding box center [332, 418] width 147 height 32
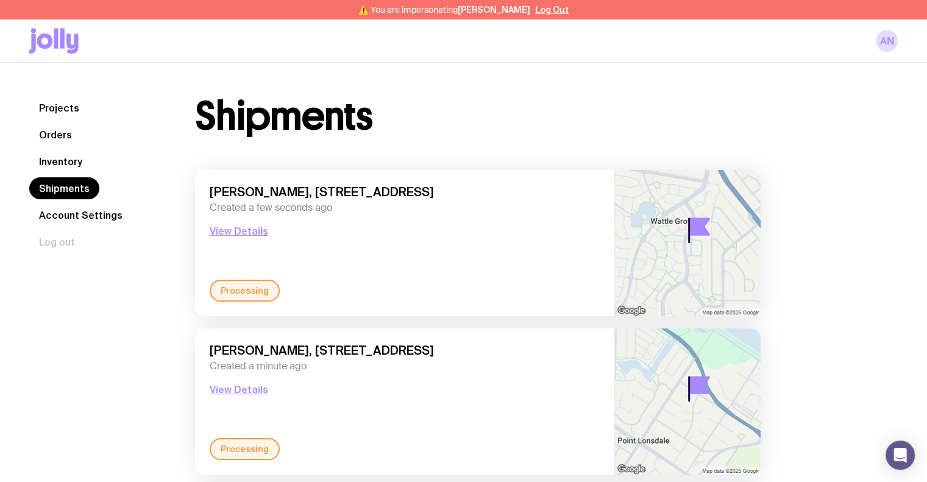
click at [68, 163] on link "Inventory" at bounding box center [60, 161] width 63 height 22
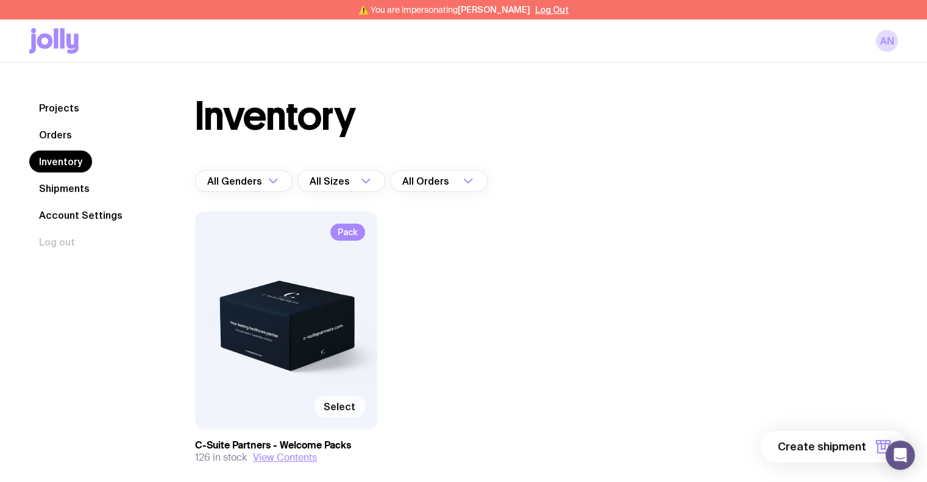
click at [334, 406] on span "Select" at bounding box center [340, 406] width 32 height 12
click at [0, 0] on input "Select" at bounding box center [0, 0] width 0 height 0
click at [858, 442] on span "1 item" at bounding box center [850, 446] width 30 height 15
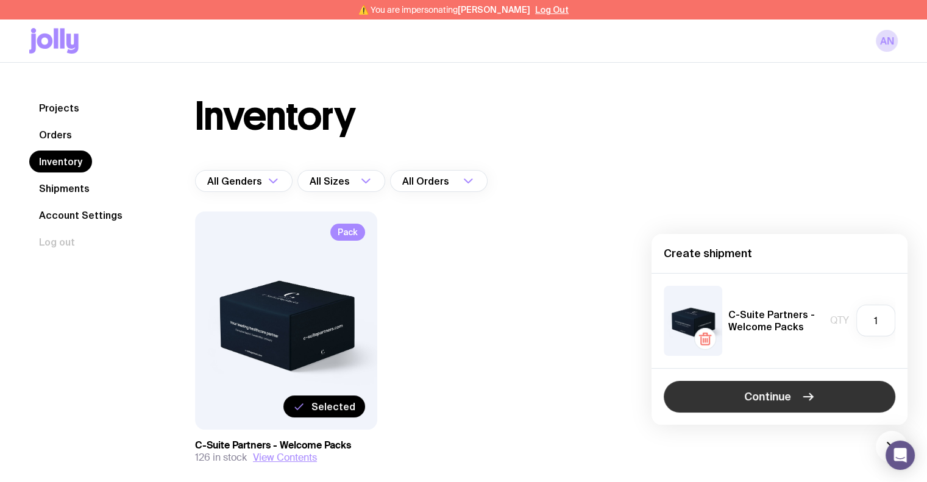
click at [818, 400] on button "Continue" at bounding box center [780, 397] width 232 height 32
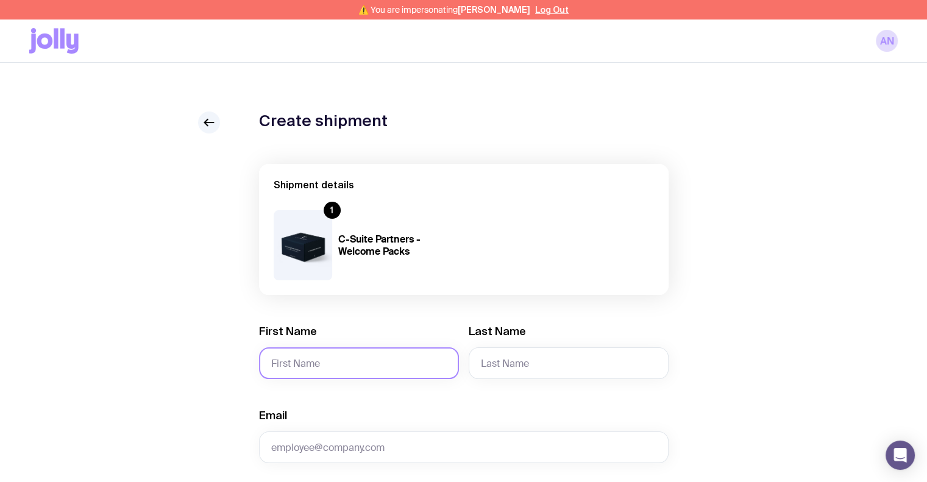
click at [327, 356] on input "First Name" at bounding box center [359, 363] width 200 height 32
type input "[PERSON_NAME]"
type input "McPhee"
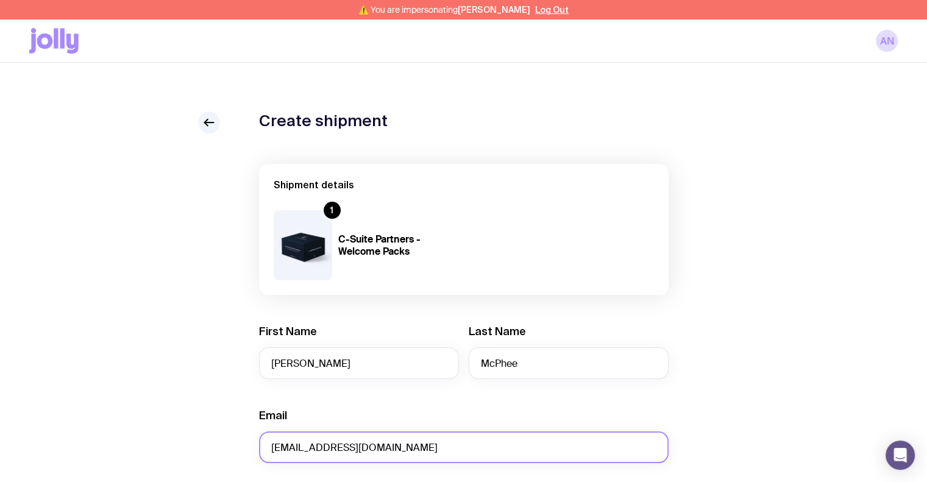
drag, startPoint x: 320, startPoint y: 451, endPoint x: 311, endPoint y: 451, distance: 9.1
click at [311, 451] on input "[EMAIL_ADDRESS][DOMAIN_NAME]" at bounding box center [463, 447] width 409 height 32
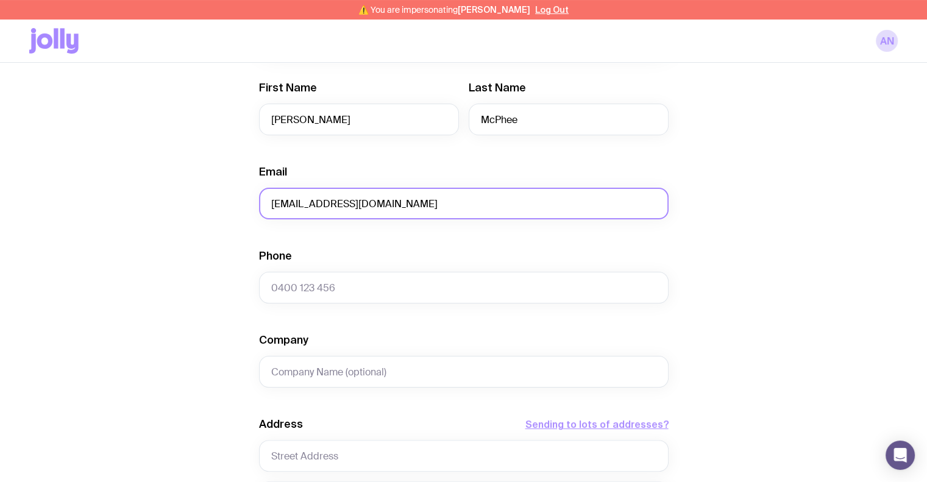
type input "[EMAIL_ADDRESS][DOMAIN_NAME]"
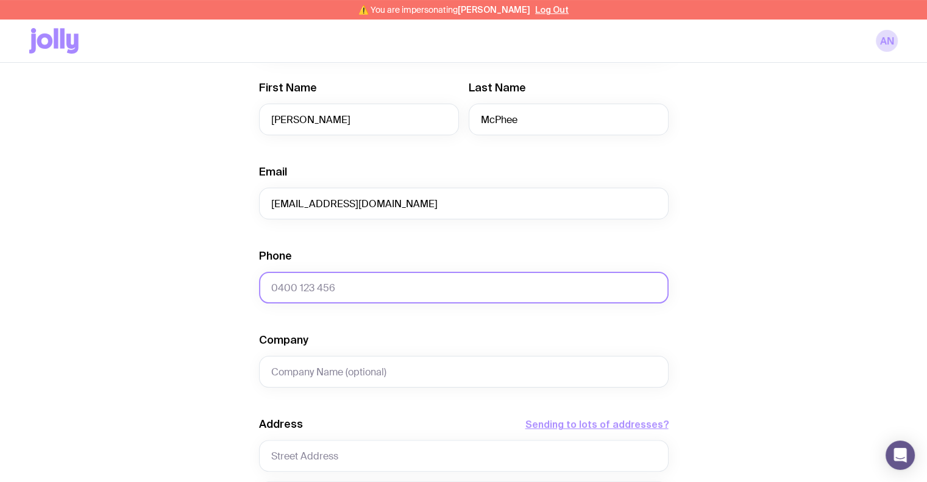
click at [334, 293] on input "Phone" at bounding box center [463, 288] width 409 height 32
paste input "0415 254 955"
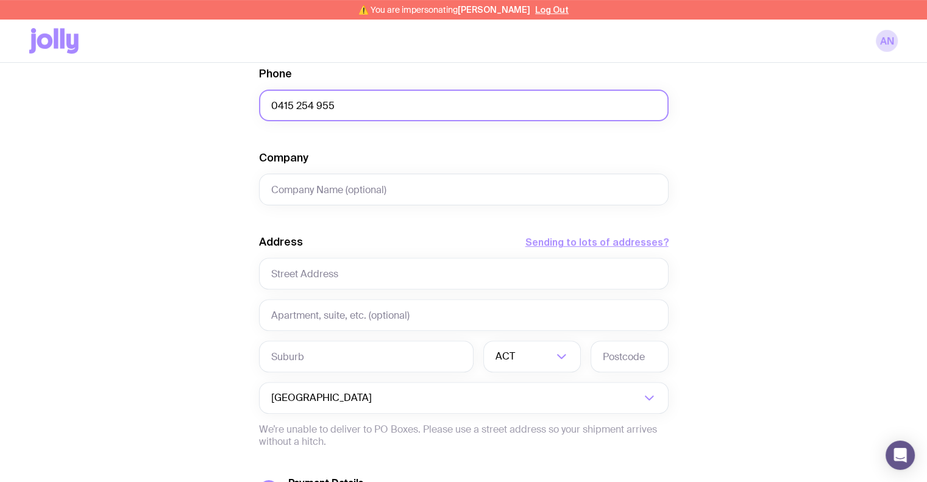
scroll to position [426, 0]
type input "0415 254 955"
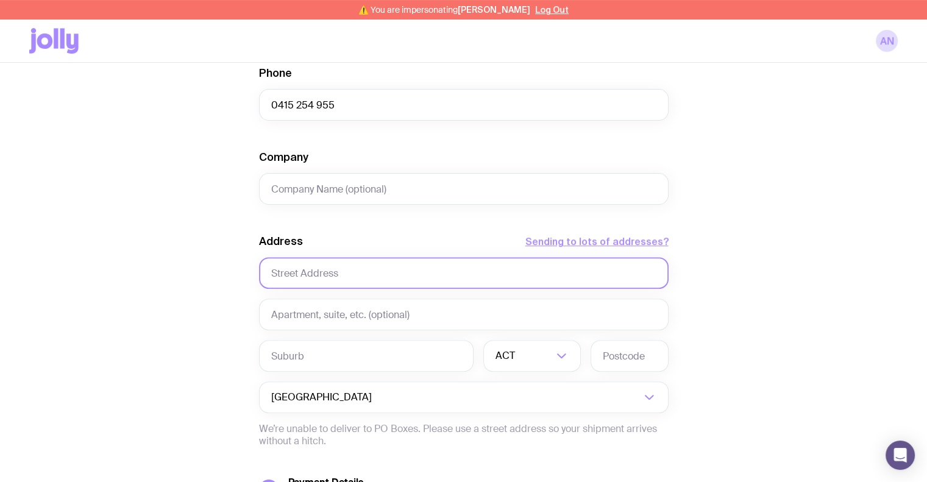
click at [322, 268] on input "text" at bounding box center [463, 273] width 409 height 32
paste input "[STREET_ADDRESS][PERSON_NAME]"
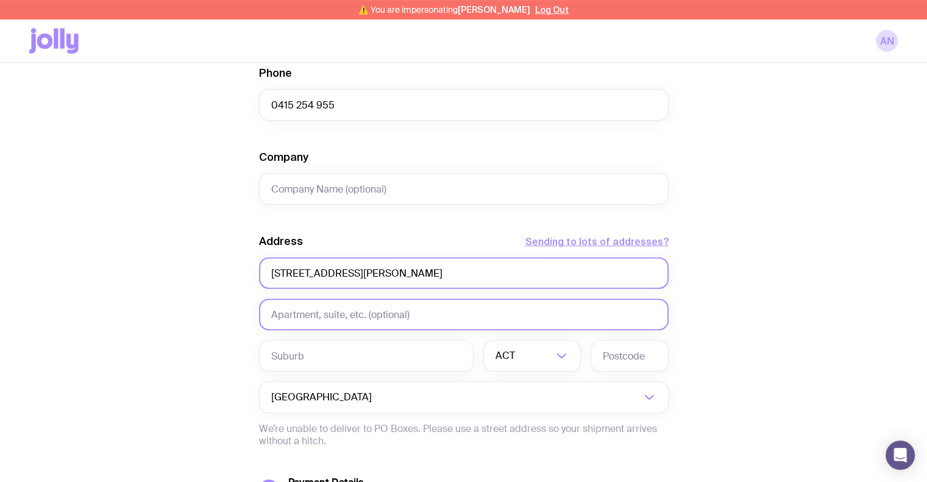
type input "[STREET_ADDRESS][PERSON_NAME]"
click at [305, 319] on input "text" at bounding box center [463, 315] width 409 height 32
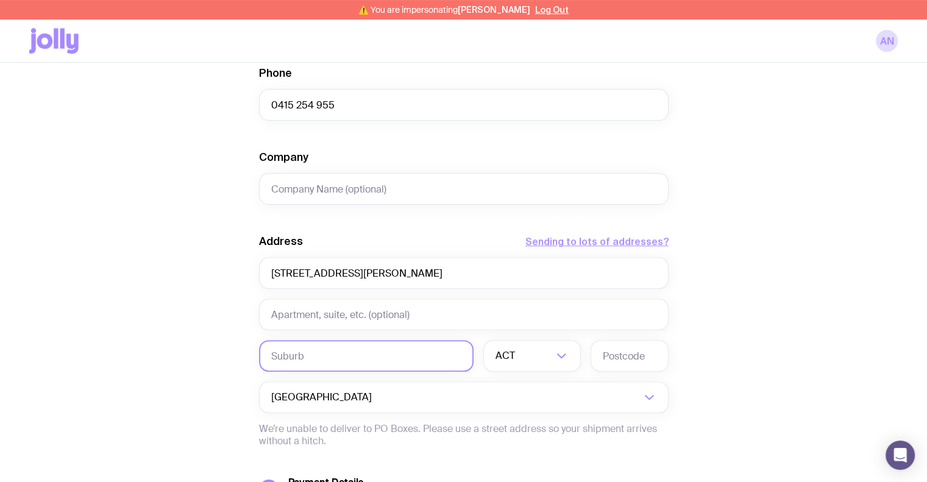
click at [285, 355] on input "text" at bounding box center [366, 356] width 214 height 32
type input "[PERSON_NAME]"
click at [618, 358] on input "text" at bounding box center [629, 356] width 78 height 32
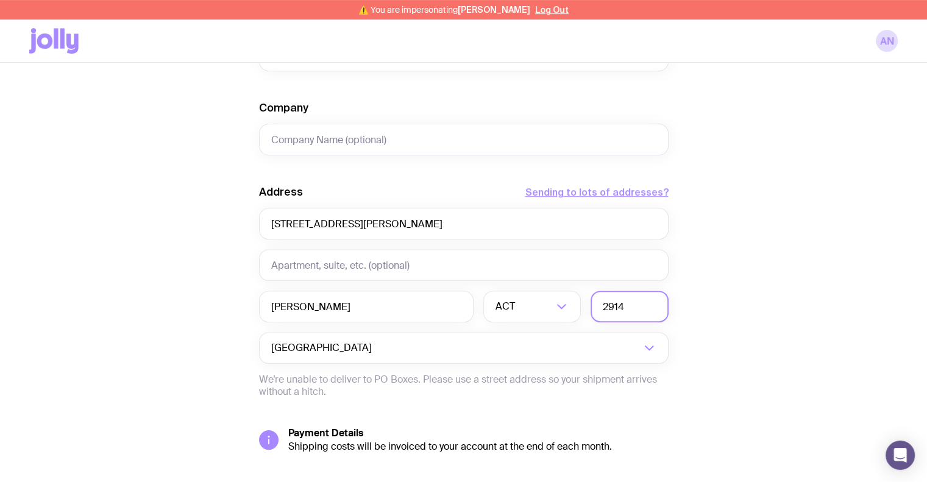
scroll to position [548, 0]
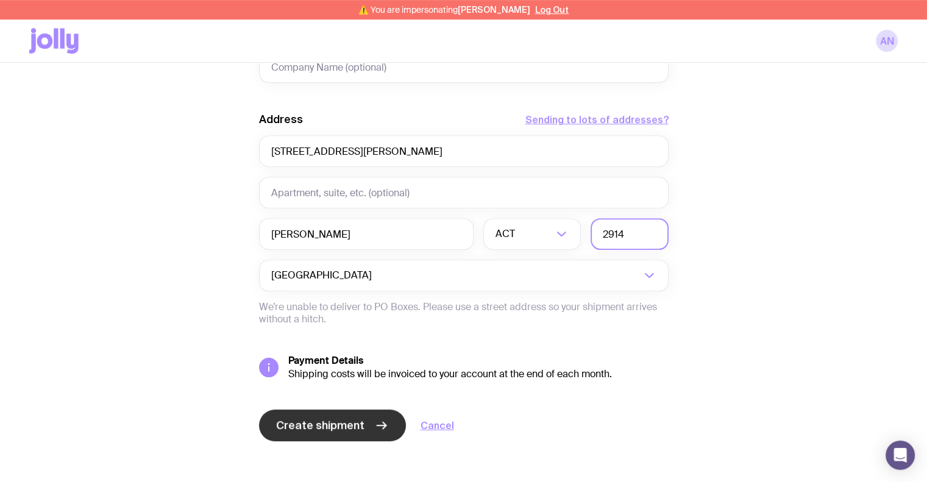
type input "2914"
click at [317, 423] on span "Create shipment" at bounding box center [320, 425] width 88 height 15
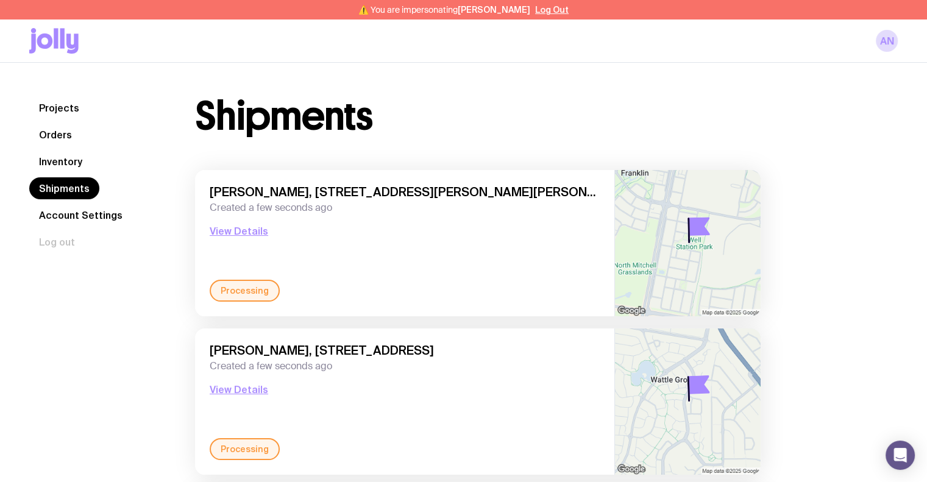
click at [58, 165] on link "Inventory" at bounding box center [60, 161] width 63 height 22
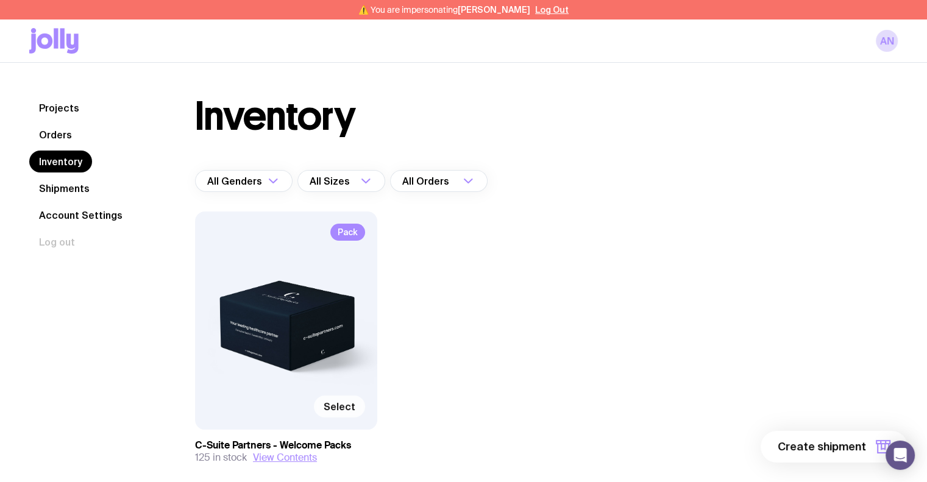
click at [347, 411] on span "Select" at bounding box center [340, 406] width 32 height 12
click at [0, 0] on input "Select" at bounding box center [0, 0] width 0 height 0
click at [838, 447] on span "1 item" at bounding box center [850, 446] width 30 height 15
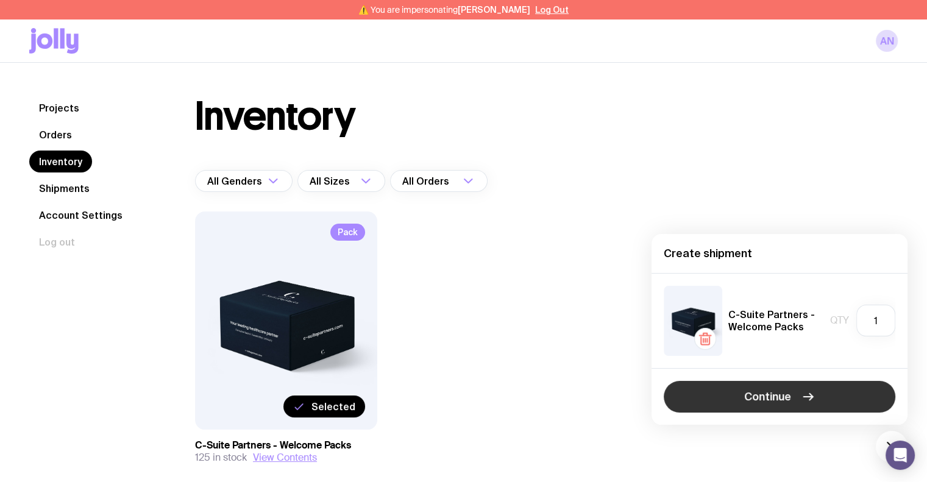
click at [809, 385] on button "Continue" at bounding box center [780, 397] width 232 height 32
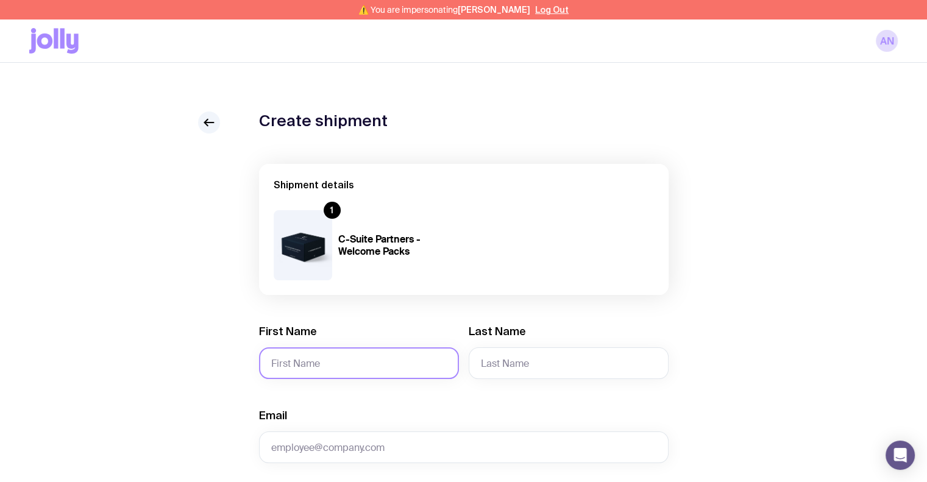
click at [325, 357] on input "First Name" at bounding box center [359, 363] width 200 height 32
type input "Jo"
type input "[PERSON_NAME]"
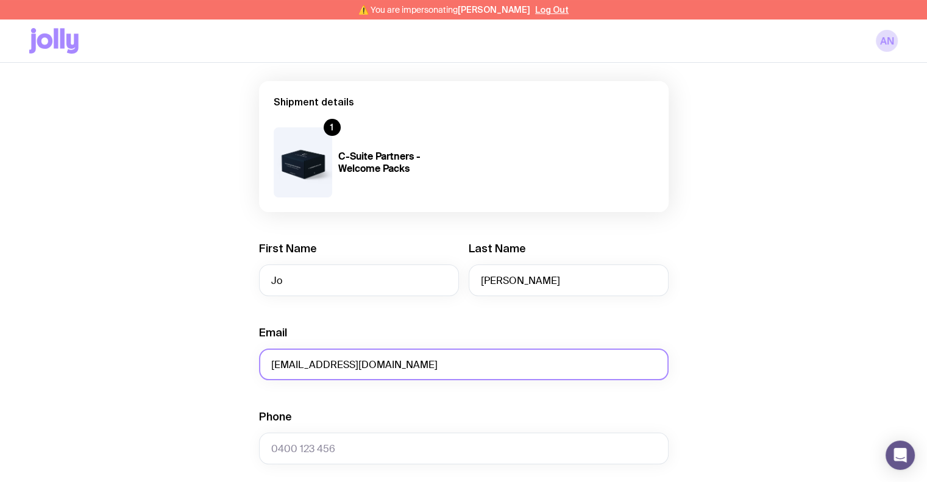
scroll to position [183, 0]
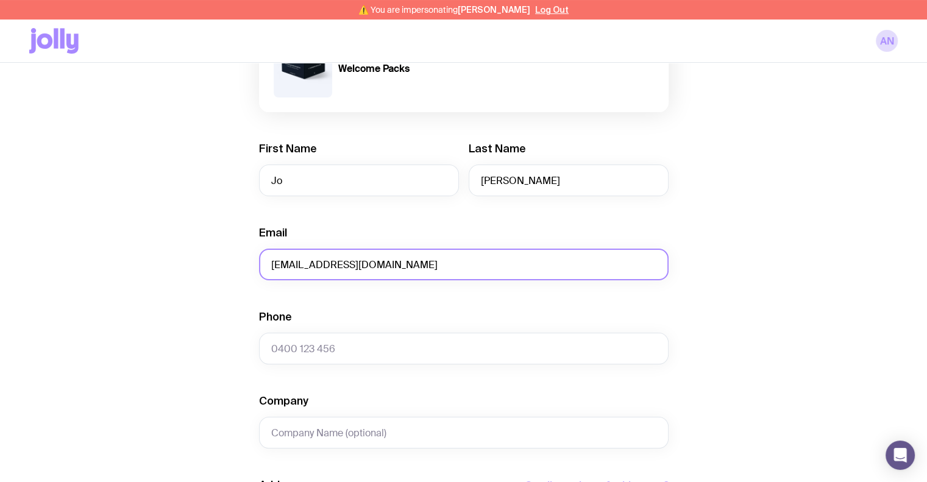
type input "[EMAIL_ADDRESS][DOMAIN_NAME]"
click at [723, 267] on div "Create shipment Shipment details 1 C-Suite Partners - Welcome Packs First Name …" at bounding box center [463, 392] width 868 height 927
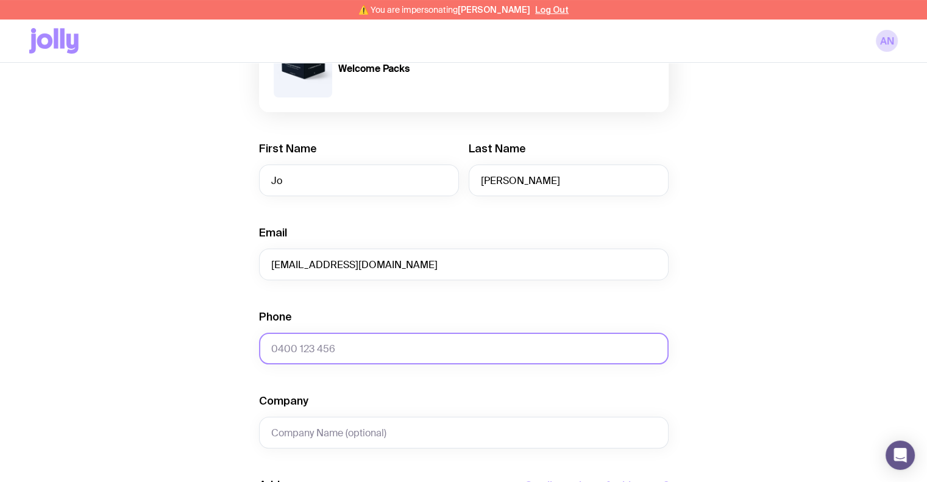
click at [289, 341] on input "Phone" at bounding box center [463, 349] width 409 height 32
paste input "0414 335 118"
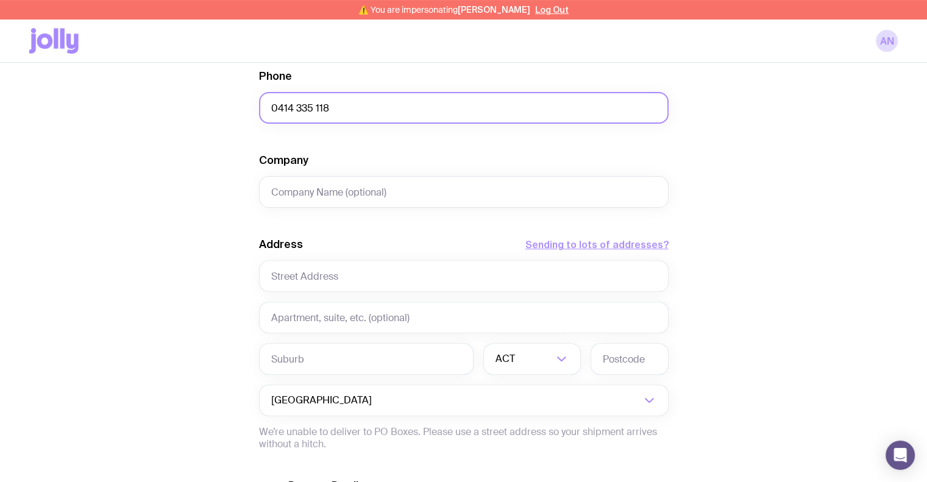
scroll to position [426, 0]
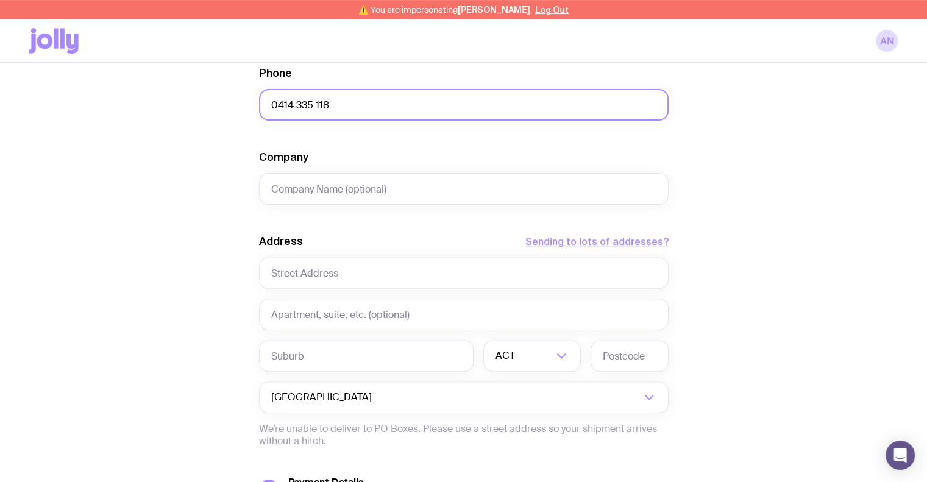
type input "0414 335 118"
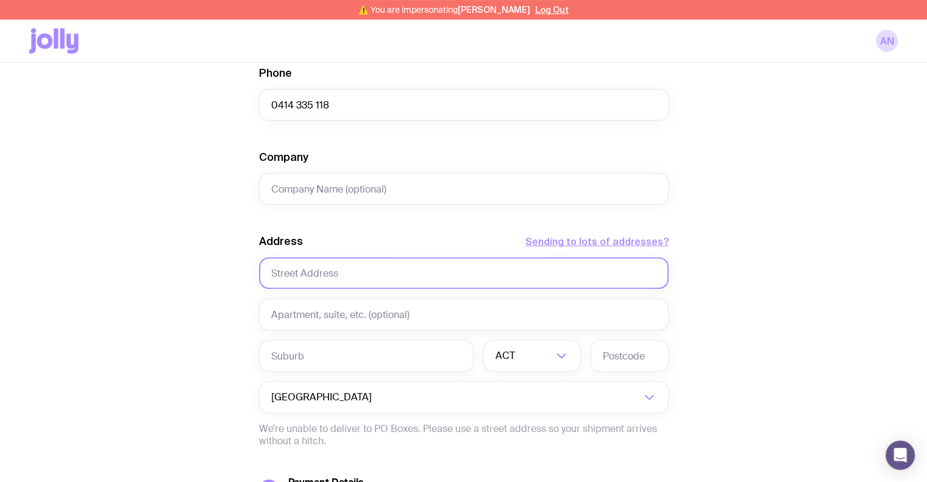
click at [359, 269] on input "text" at bounding box center [463, 273] width 409 height 32
paste input "[STREET_ADDRESS][PERSON_NAME]"
type input "[STREET_ADDRESS][PERSON_NAME]"
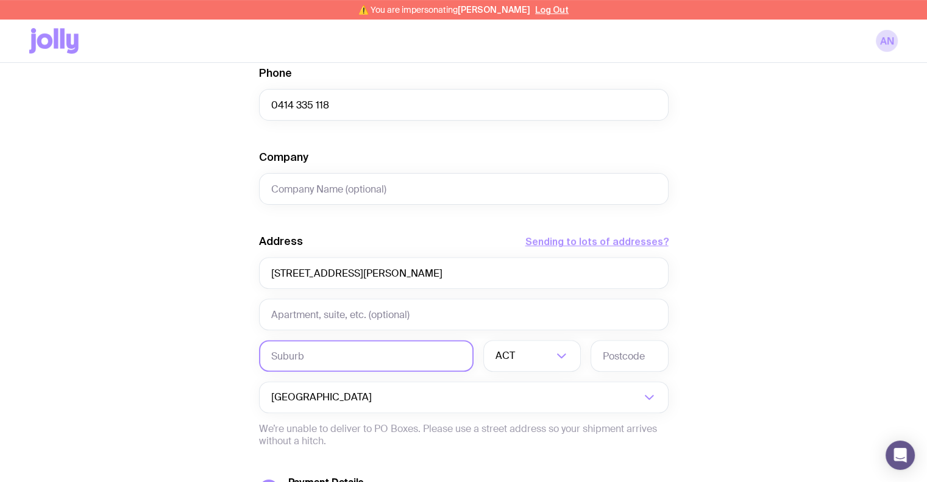
click at [319, 355] on input "text" at bounding box center [366, 356] width 214 height 32
type input "Wanguri"
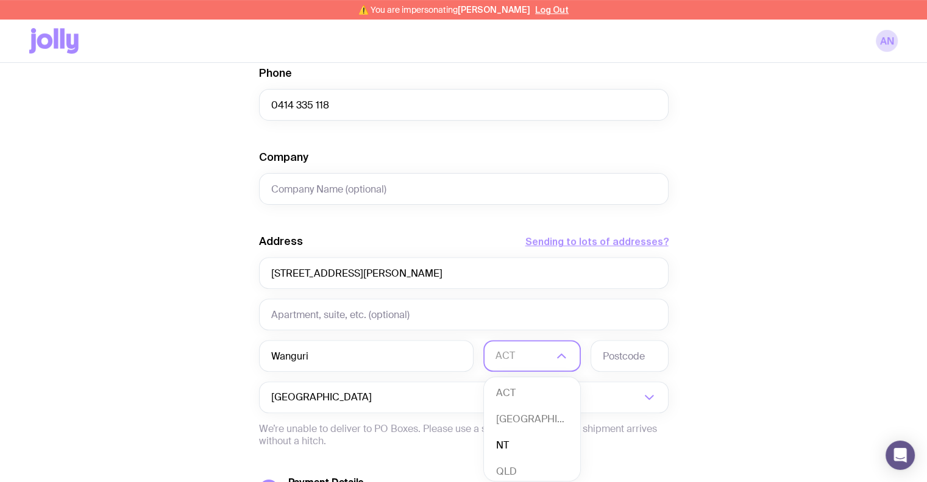
click at [509, 439] on li "NT" at bounding box center [532, 446] width 96 height 26
click at [623, 361] on input "text" at bounding box center [629, 356] width 78 height 32
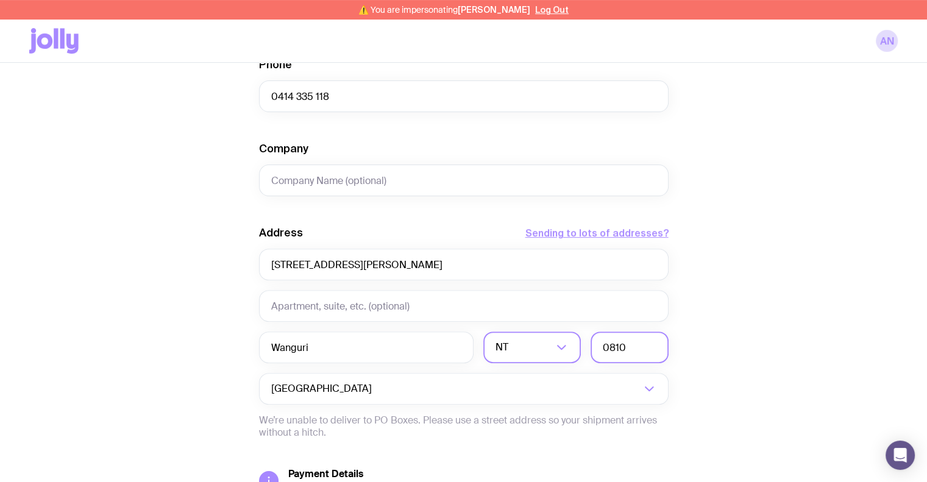
scroll to position [548, 0]
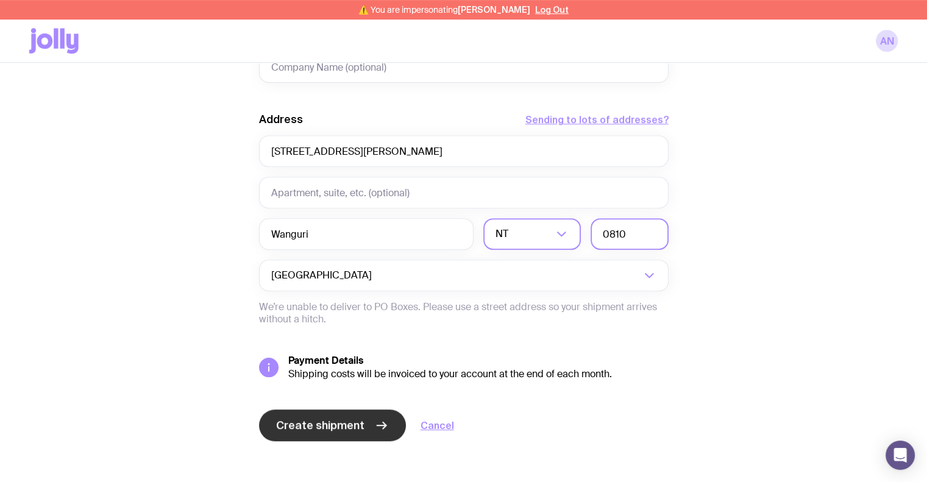
type input "0810"
click at [338, 433] on button "Create shipment" at bounding box center [332, 425] width 147 height 32
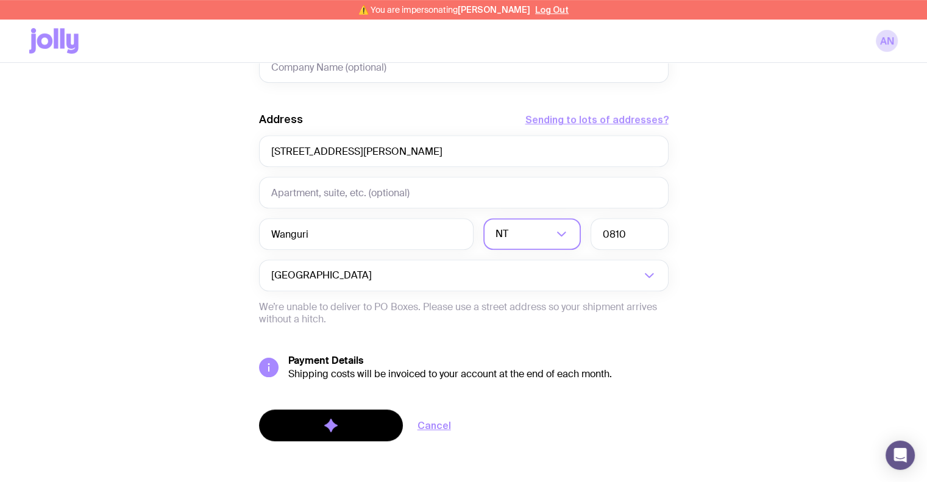
scroll to position [0, 0]
